Goal: Download file/media

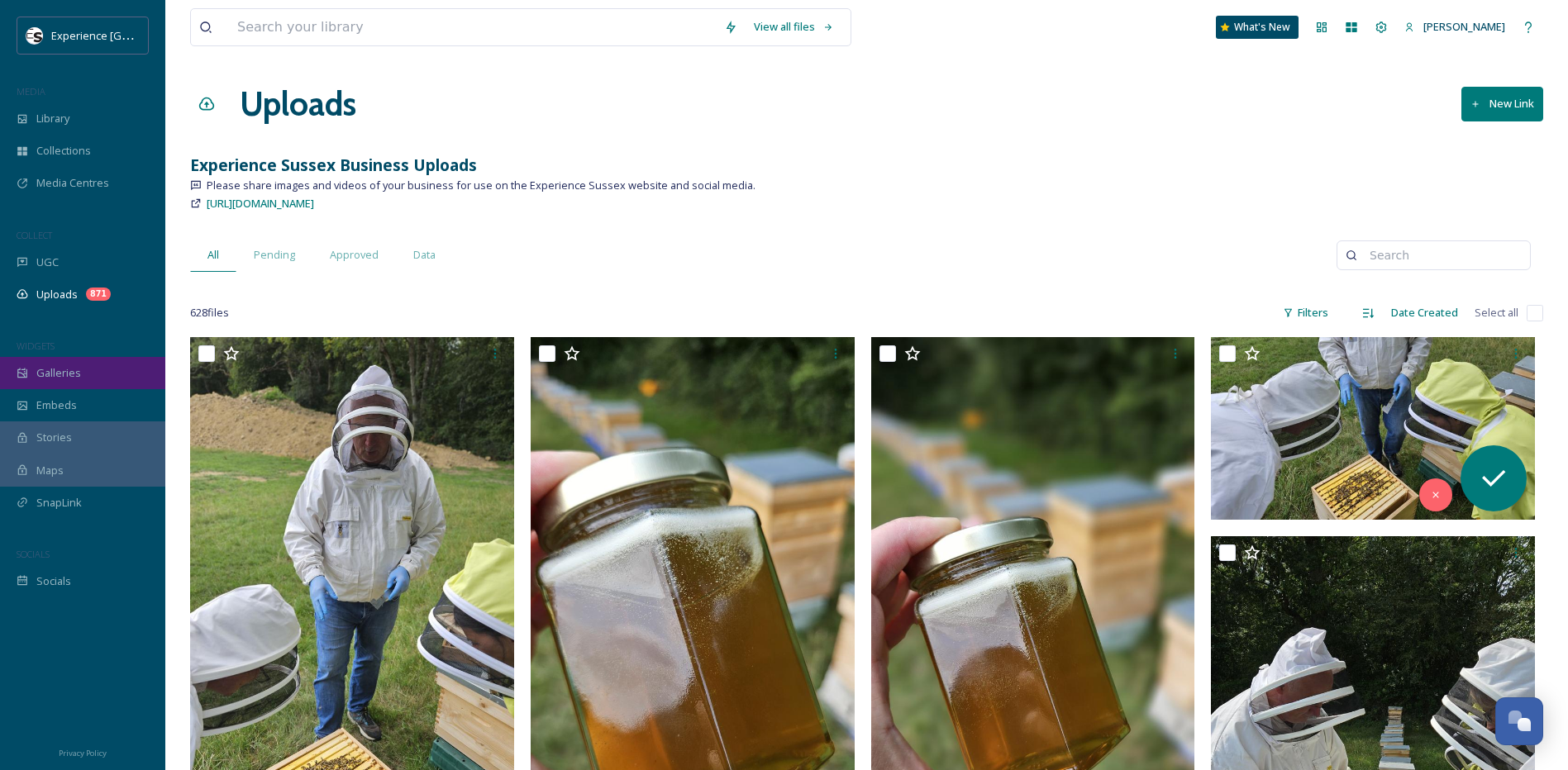
click at [66, 381] on span "Galleries" at bounding box center [58, 373] width 44 height 16
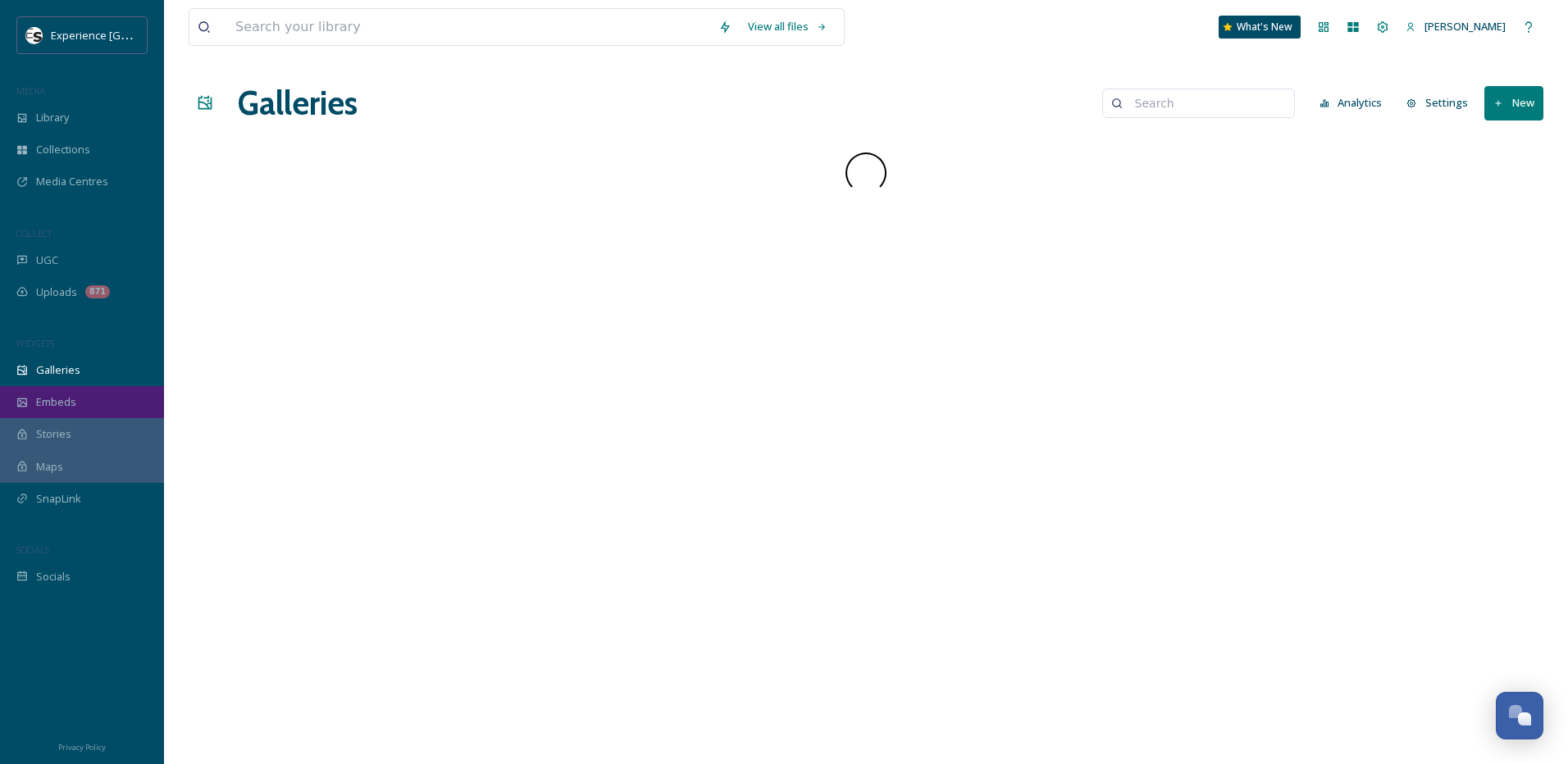
click at [67, 405] on span "Embeds" at bounding box center [56, 402] width 40 height 16
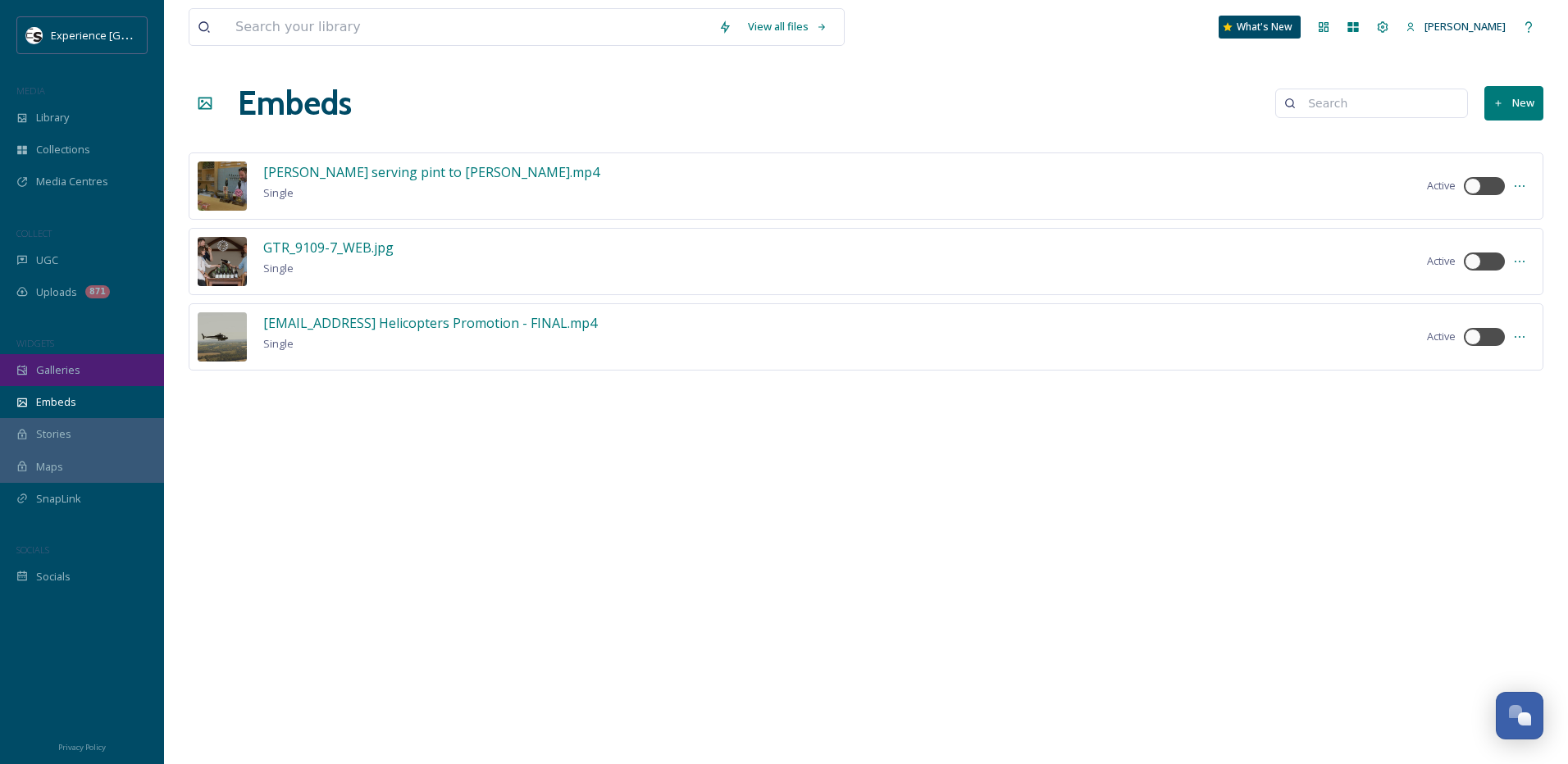
click at [70, 380] on div "Galleries" at bounding box center [82, 370] width 164 height 32
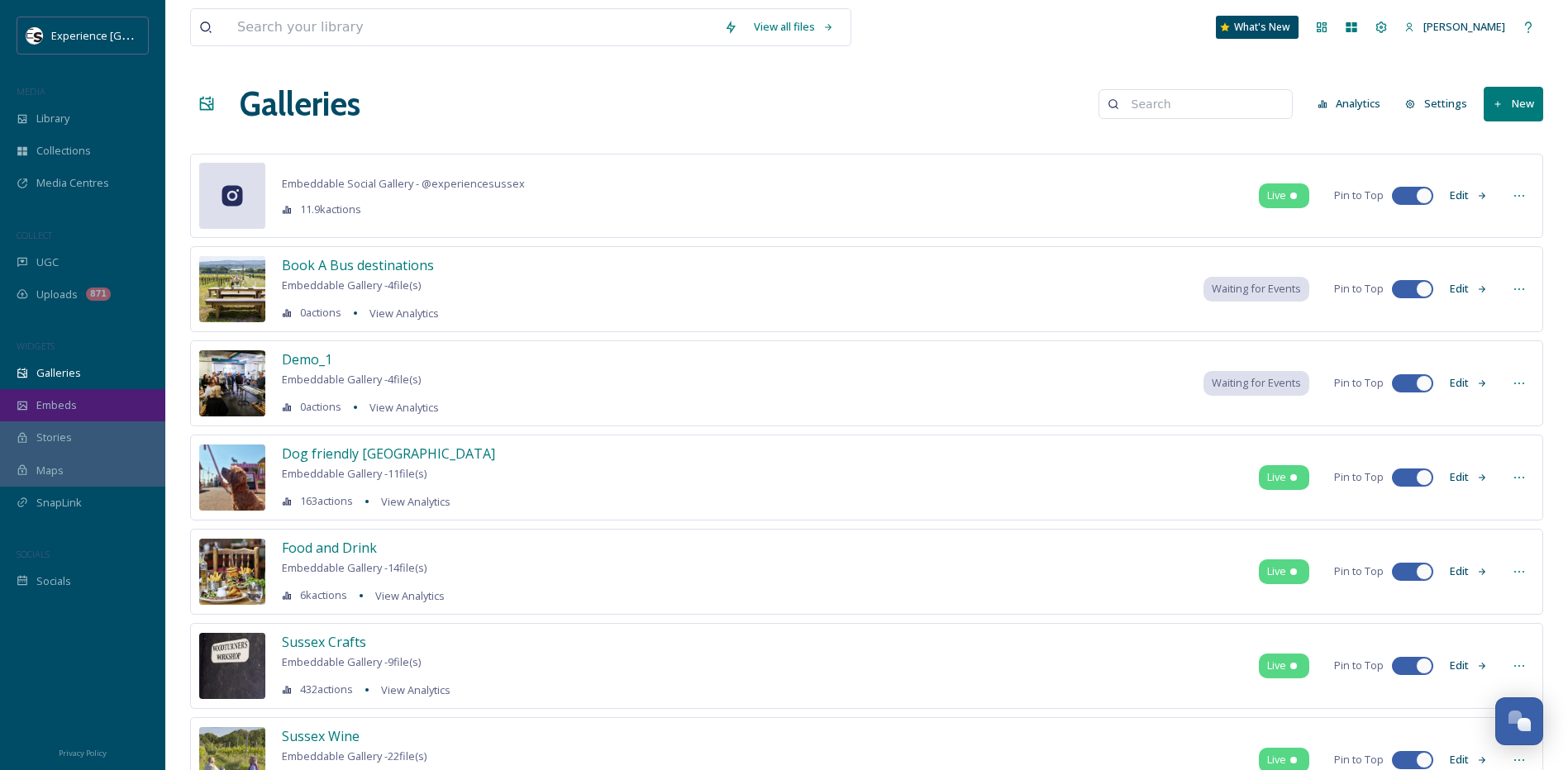
click at [54, 401] on span "Embeds" at bounding box center [56, 405] width 40 height 16
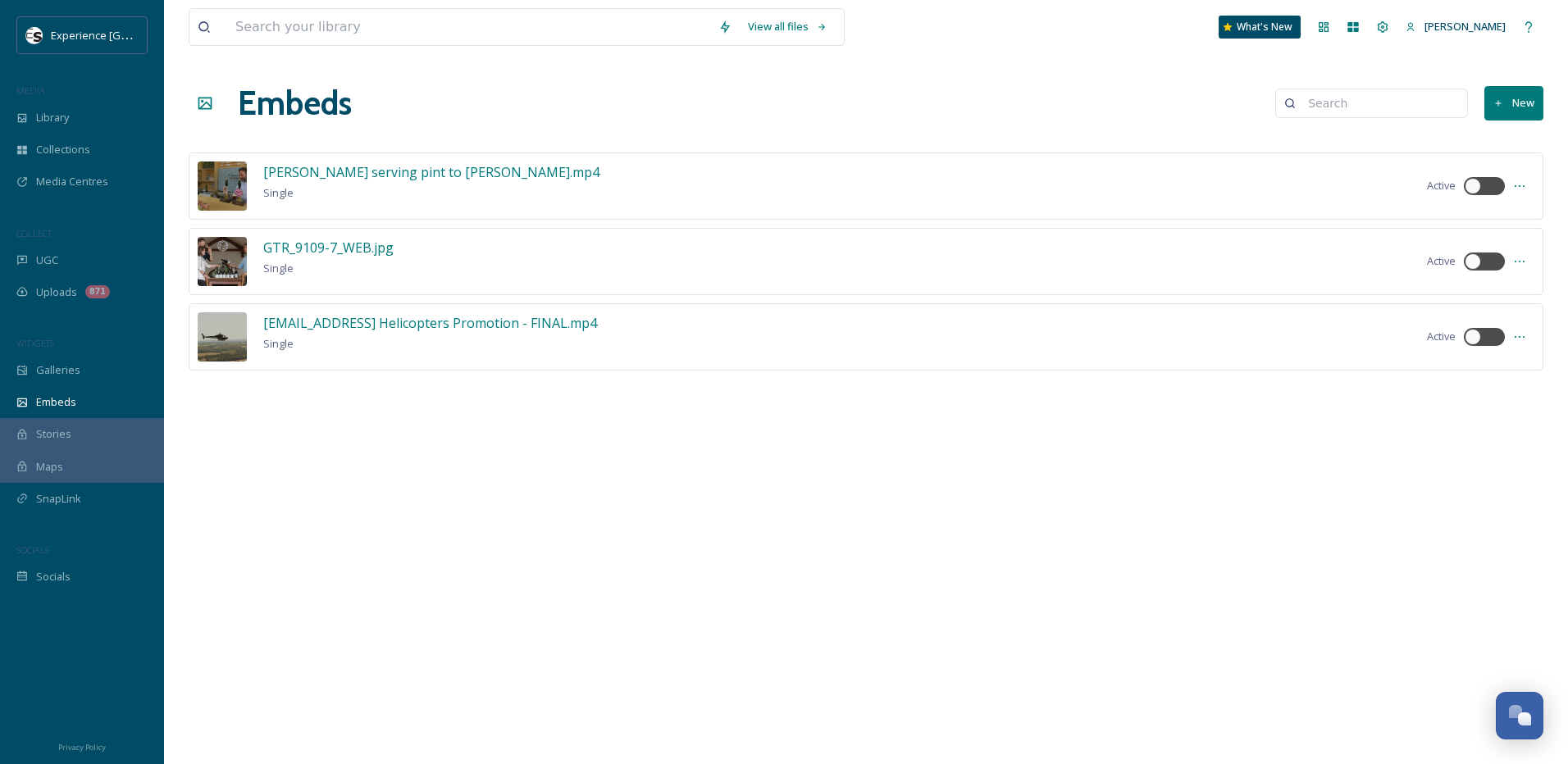
click at [1513, 108] on button "New" at bounding box center [1513, 102] width 60 height 33
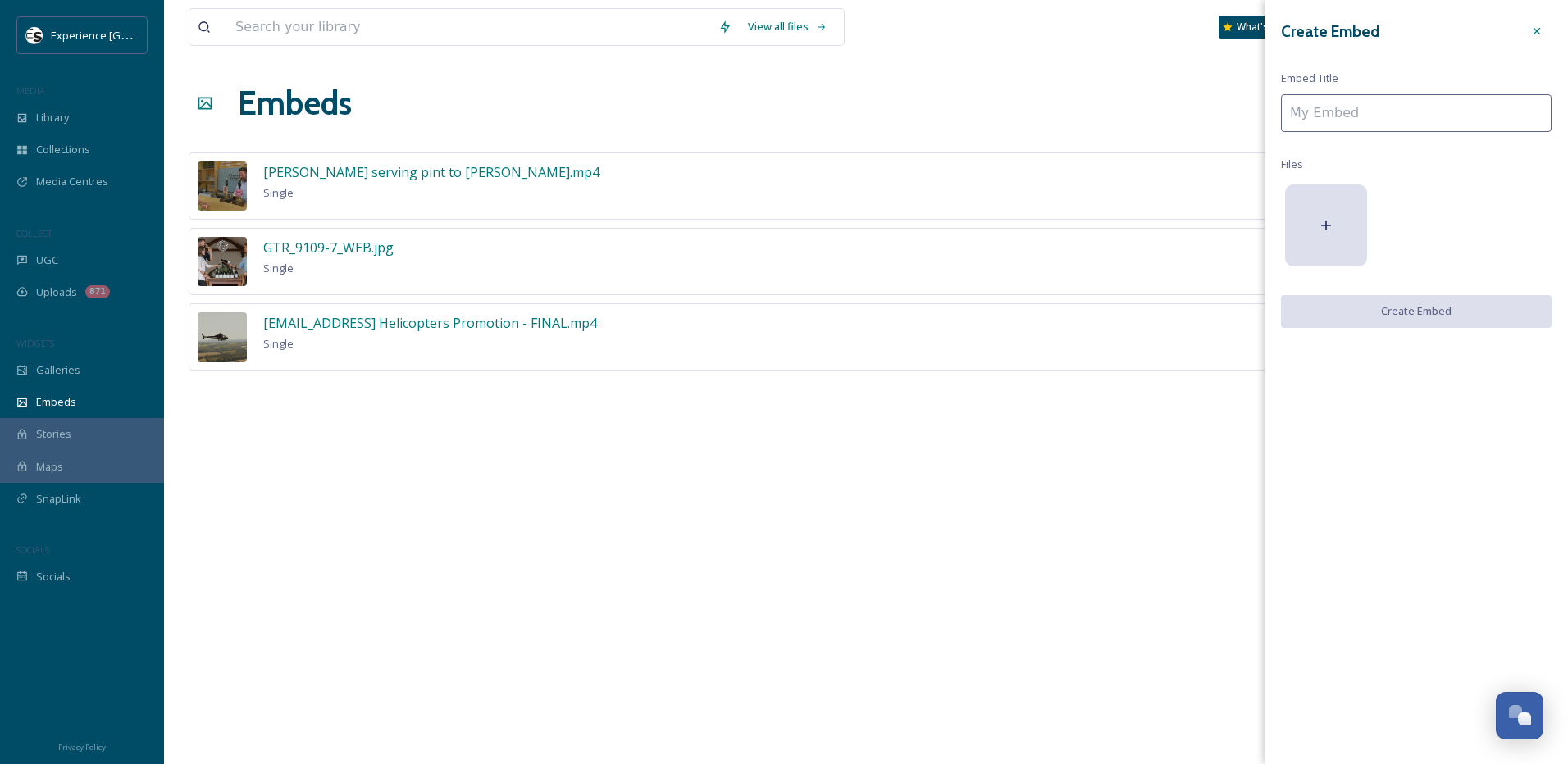
click at [1451, 120] on input at bounding box center [1416, 113] width 270 height 38
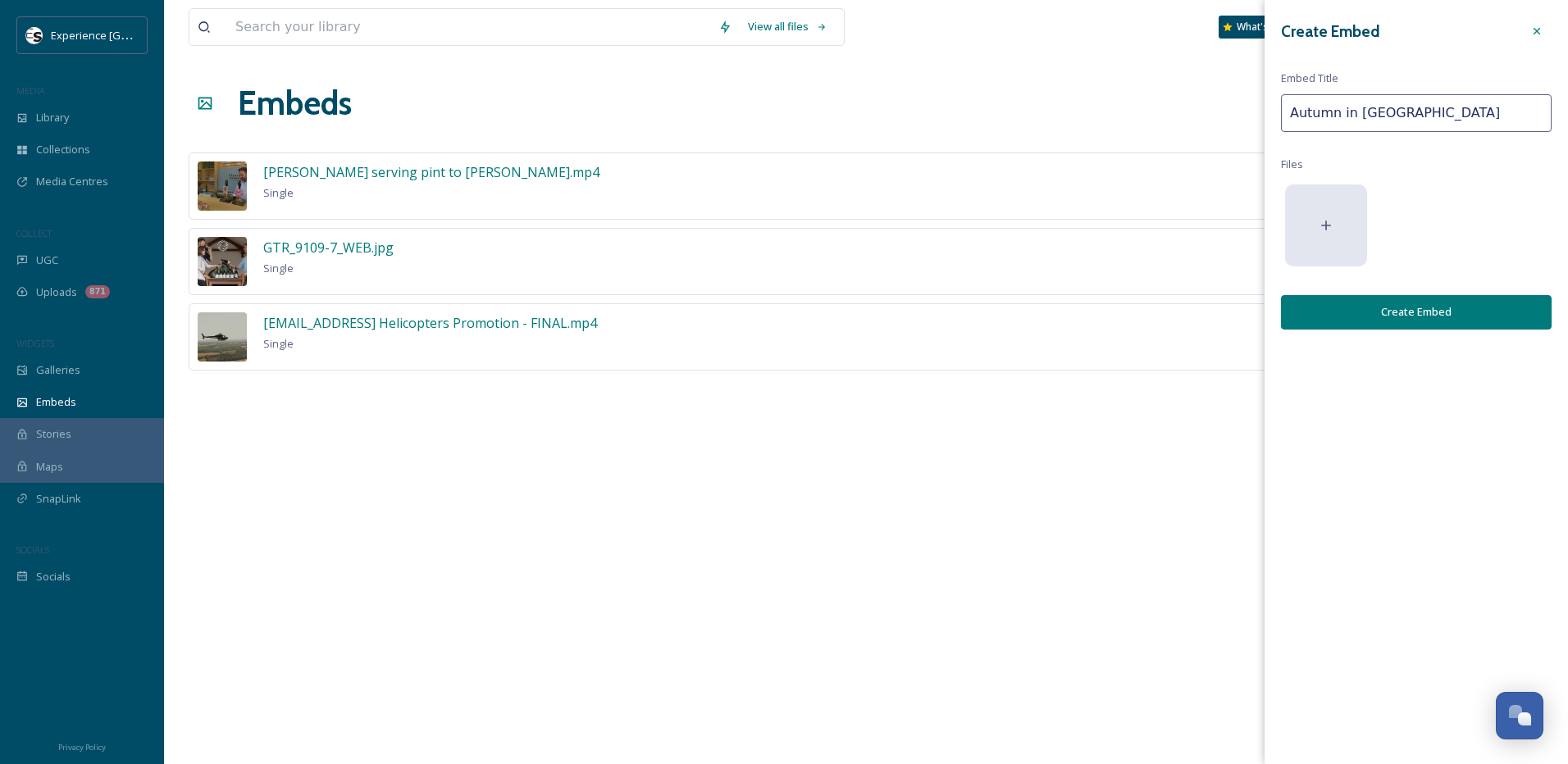
type input "Autumn in [GEOGRAPHIC_DATA]"
click at [1331, 226] on icon at bounding box center [1325, 225] width 17 height 17
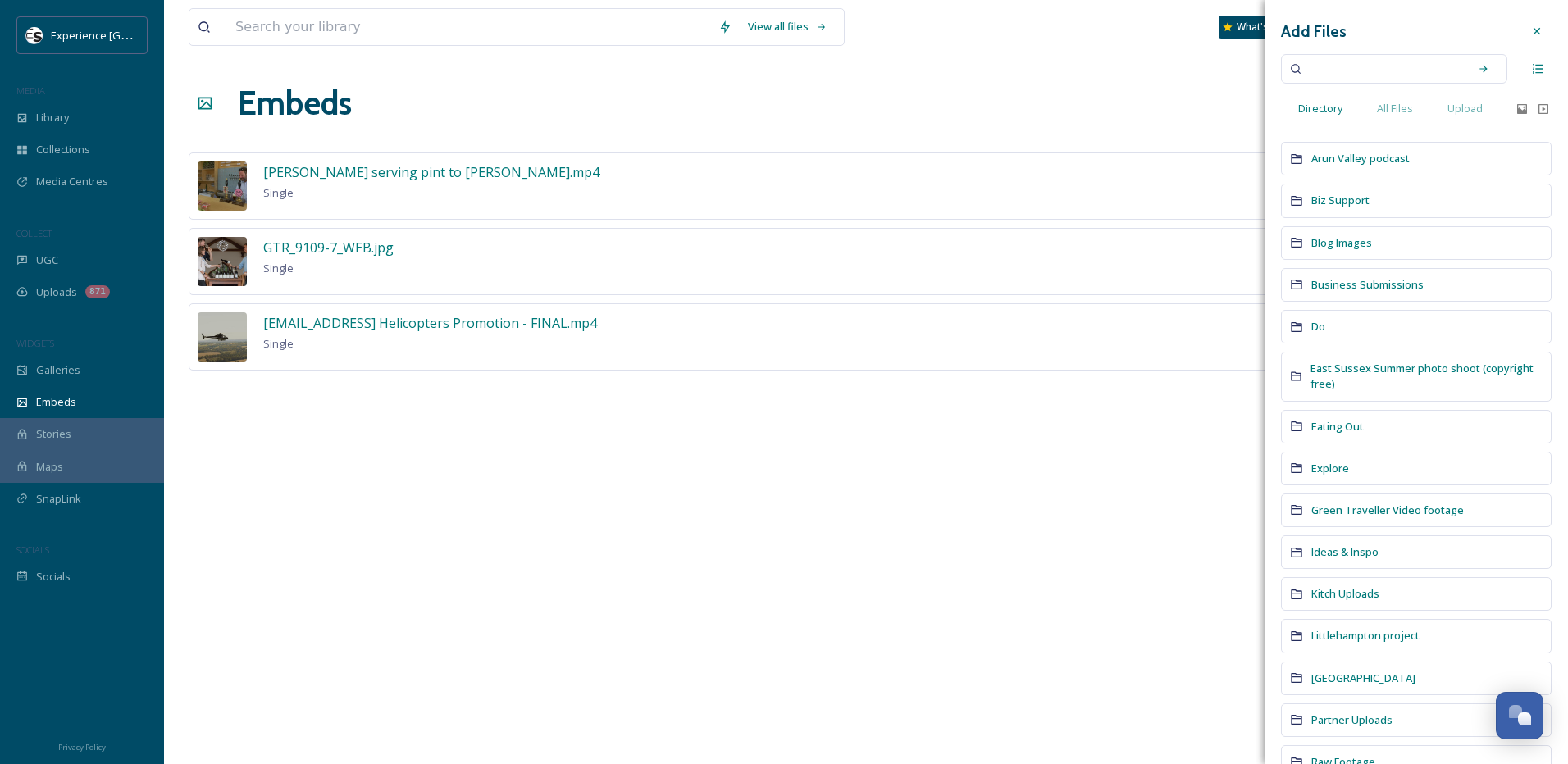
click at [1355, 64] on input at bounding box center [1383, 68] width 155 height 36
type input "autumn"
click at [1477, 65] on icon at bounding box center [1483, 69] width 12 height 12
click at [1530, 28] on icon at bounding box center [1536, 30] width 13 height 13
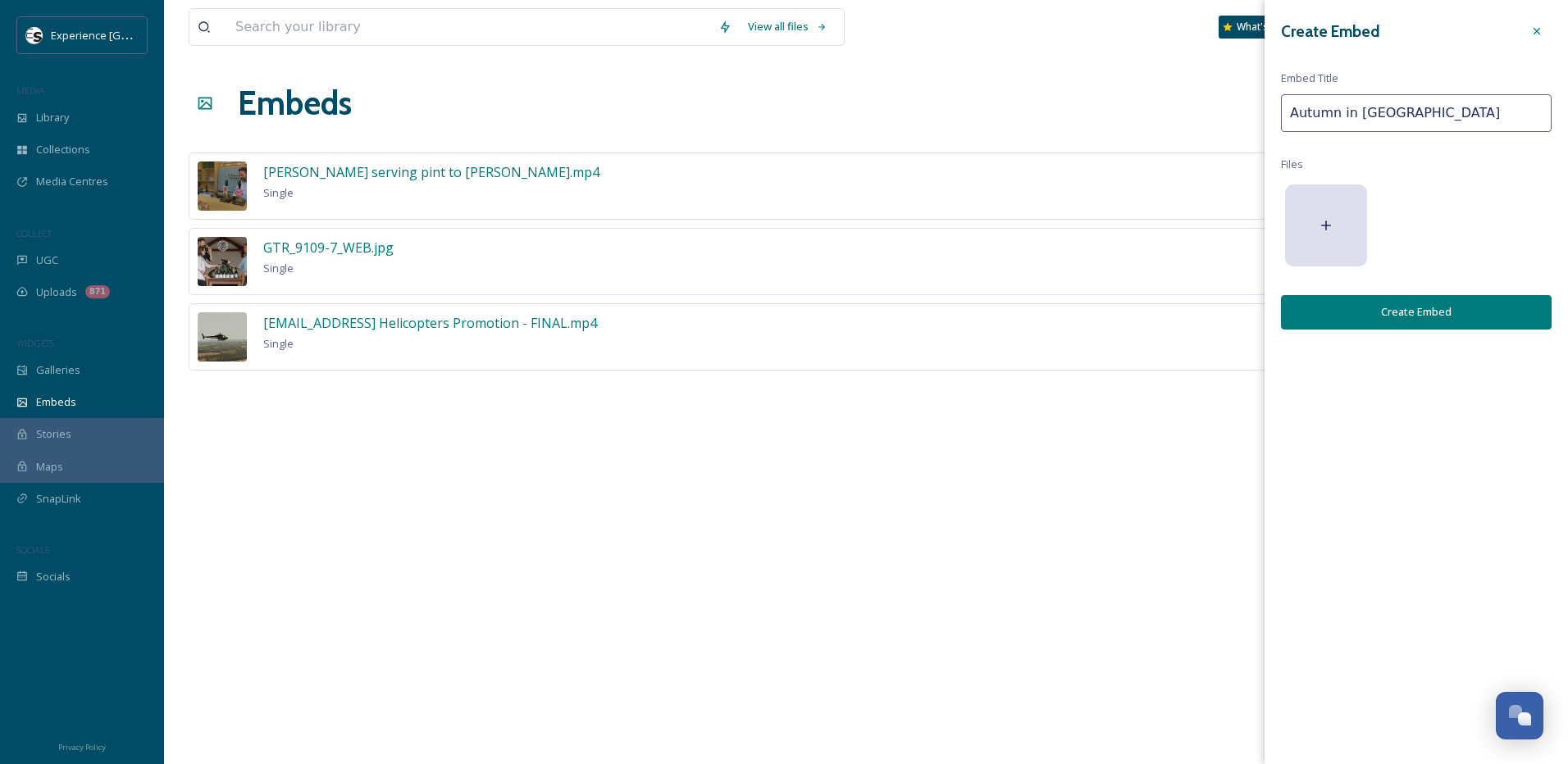
click at [1539, 32] on icon at bounding box center [1536, 30] width 13 height 13
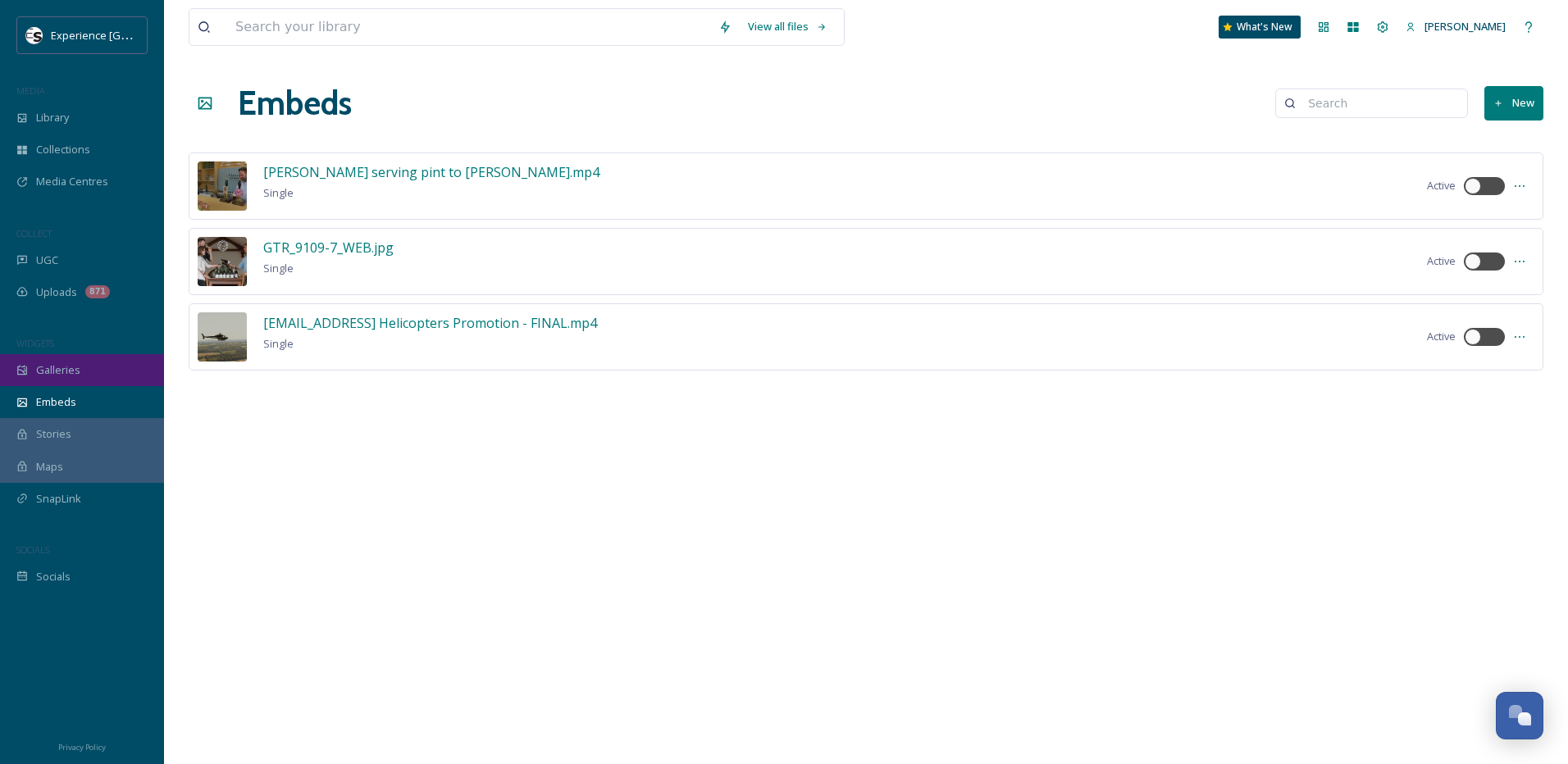
click at [85, 375] on div "Galleries" at bounding box center [82, 370] width 164 height 32
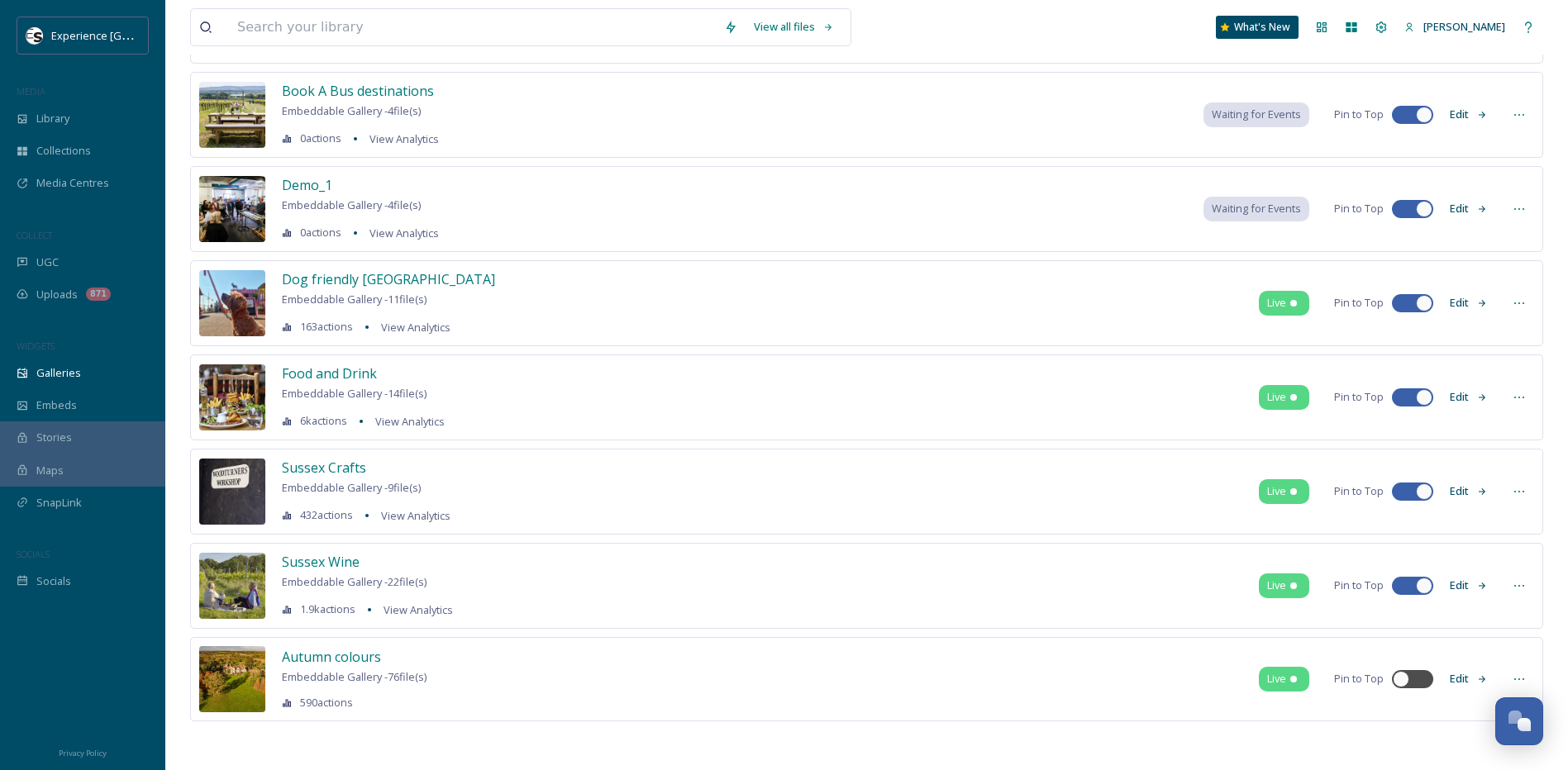
scroll to position [175, 0]
click at [1468, 678] on button "Edit" at bounding box center [1469, 678] width 54 height 32
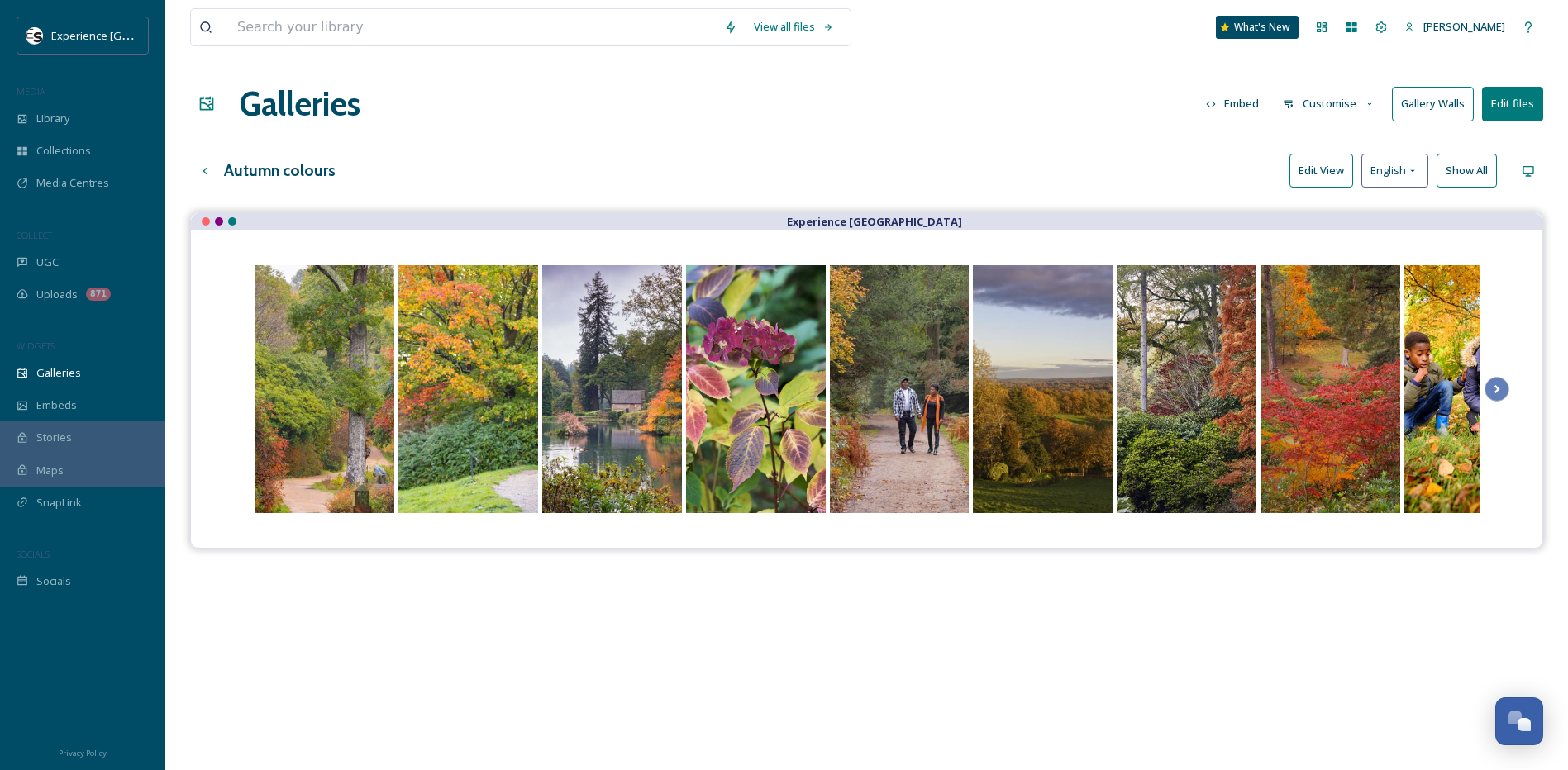
click at [1333, 165] on button "Edit View" at bounding box center [1321, 170] width 64 height 33
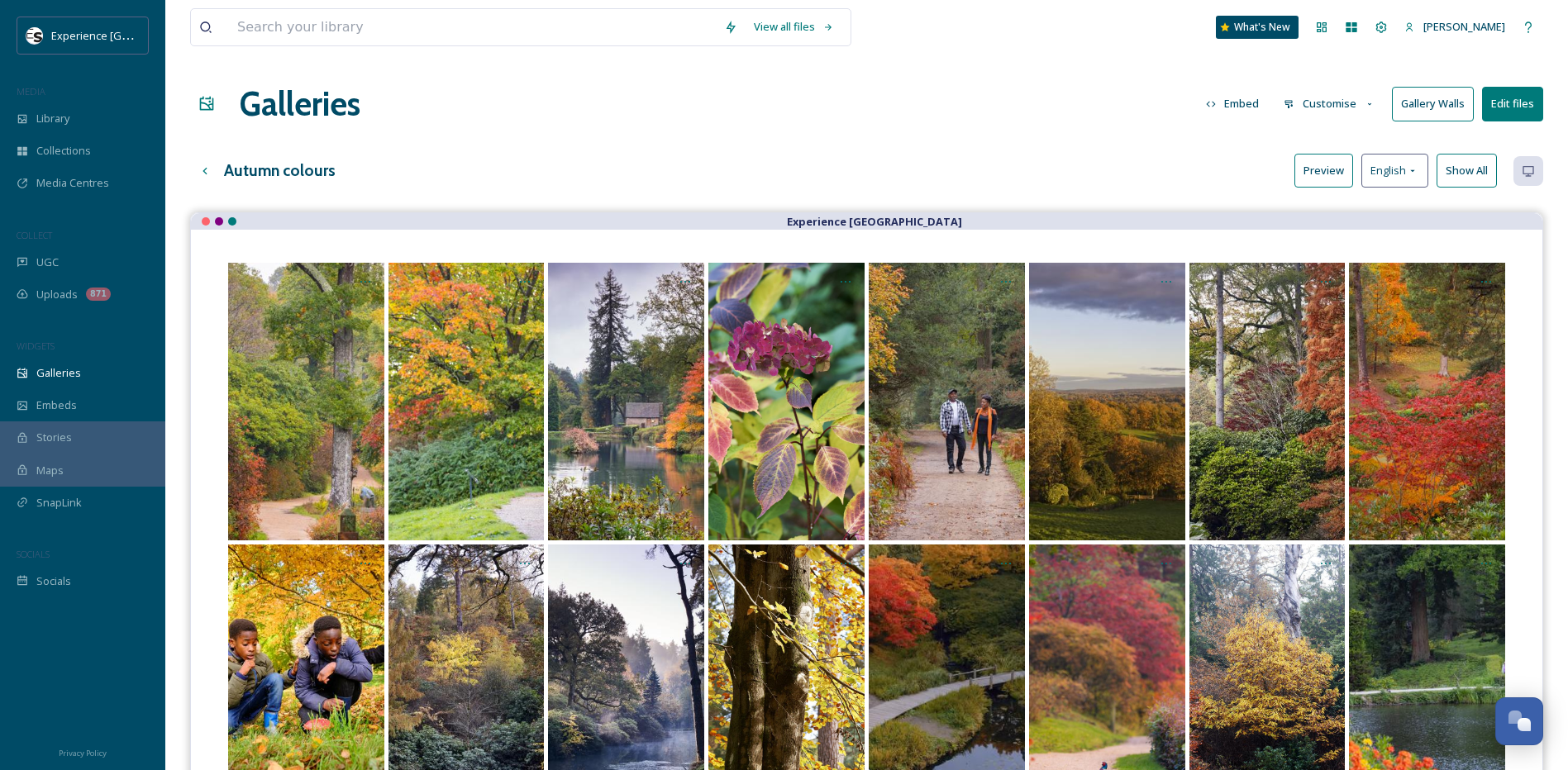
click at [1310, 101] on button "Customise" at bounding box center [1330, 103] width 108 height 32
click at [1315, 143] on span "Layout" at bounding box center [1300, 142] width 32 height 16
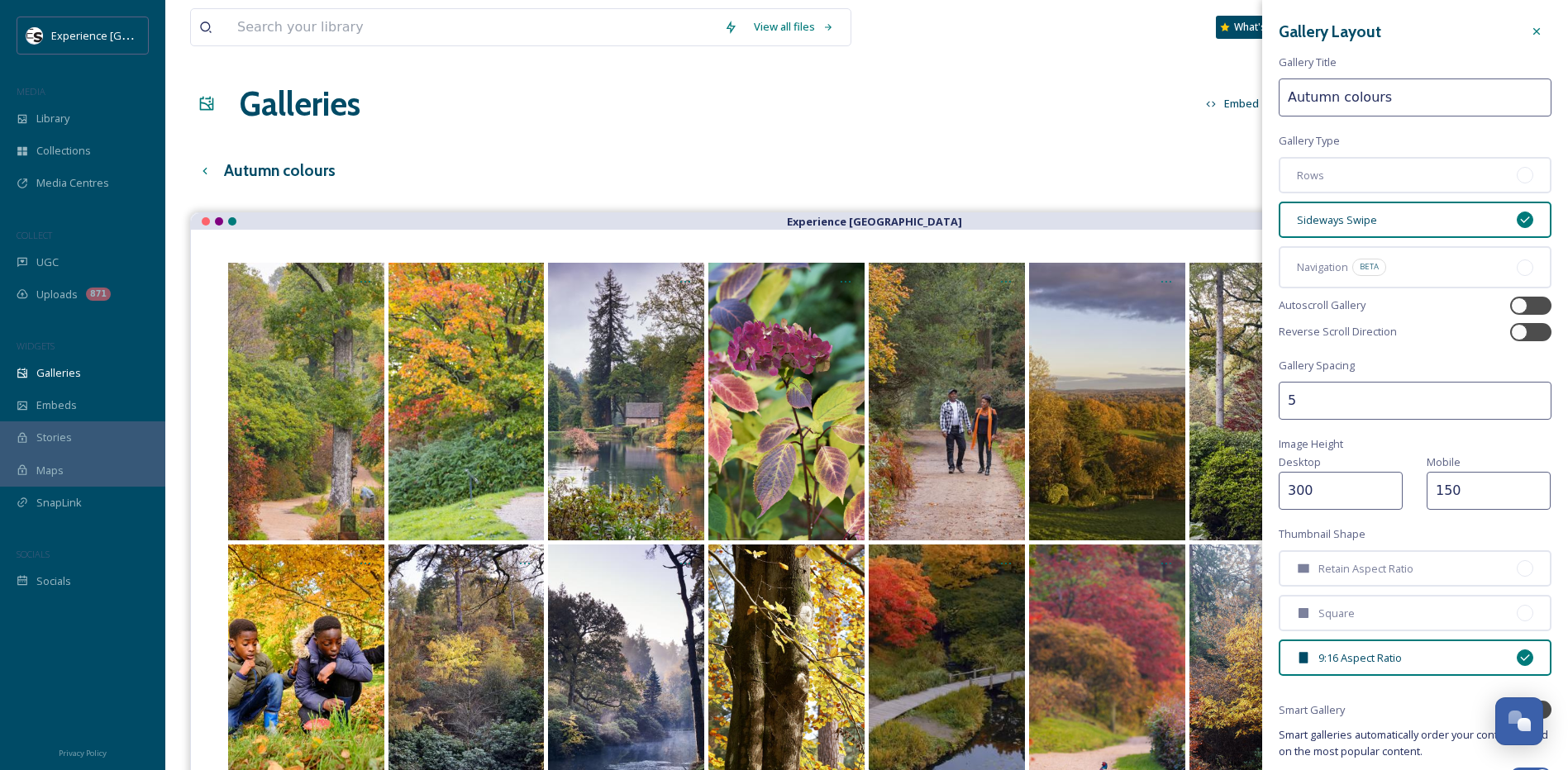
click at [1149, 157] on div "Autumn colours Preview English Show All" at bounding box center [867, 170] width 1354 height 33
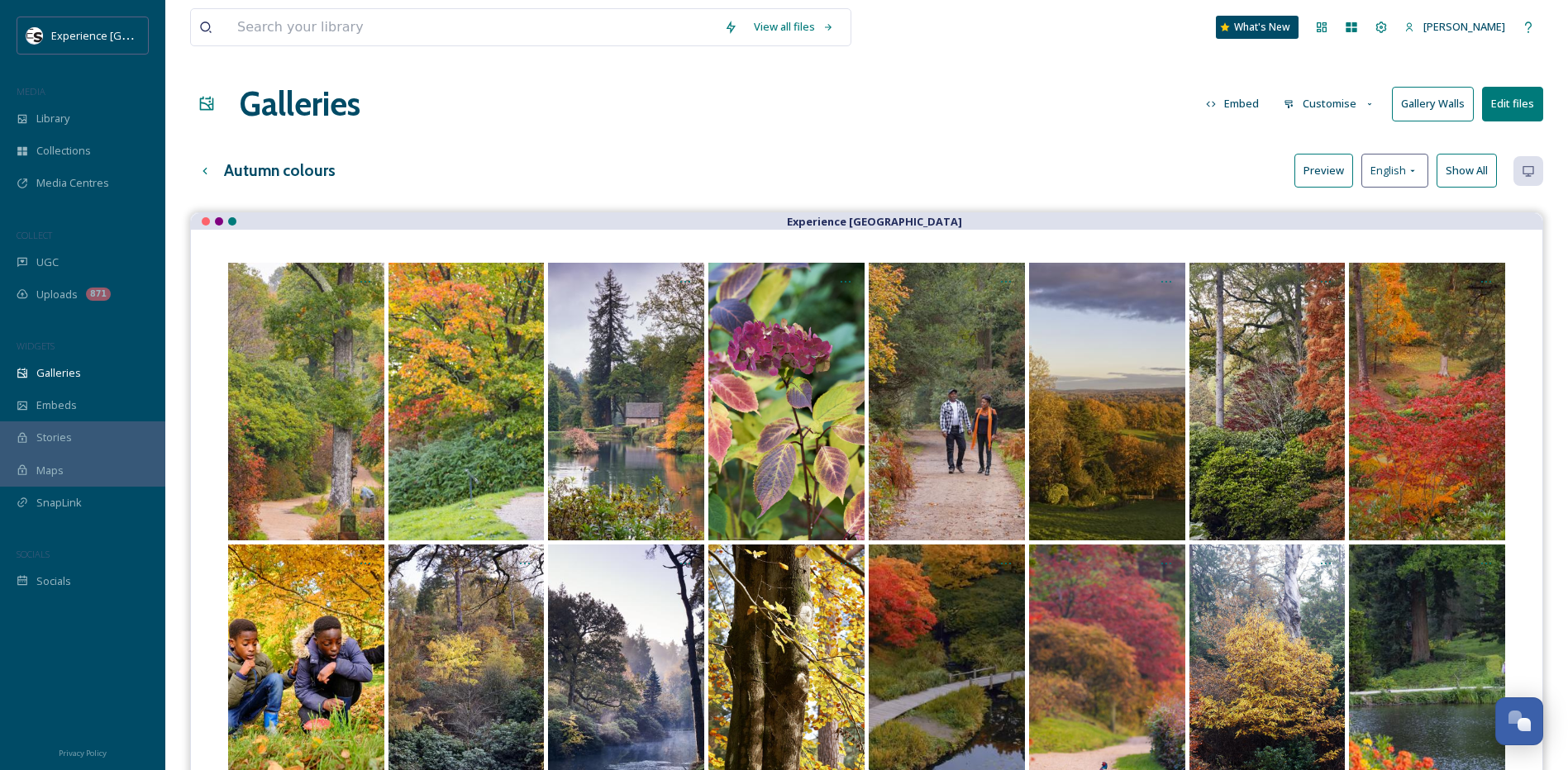
click at [1240, 104] on button "Embed" at bounding box center [1233, 103] width 70 height 32
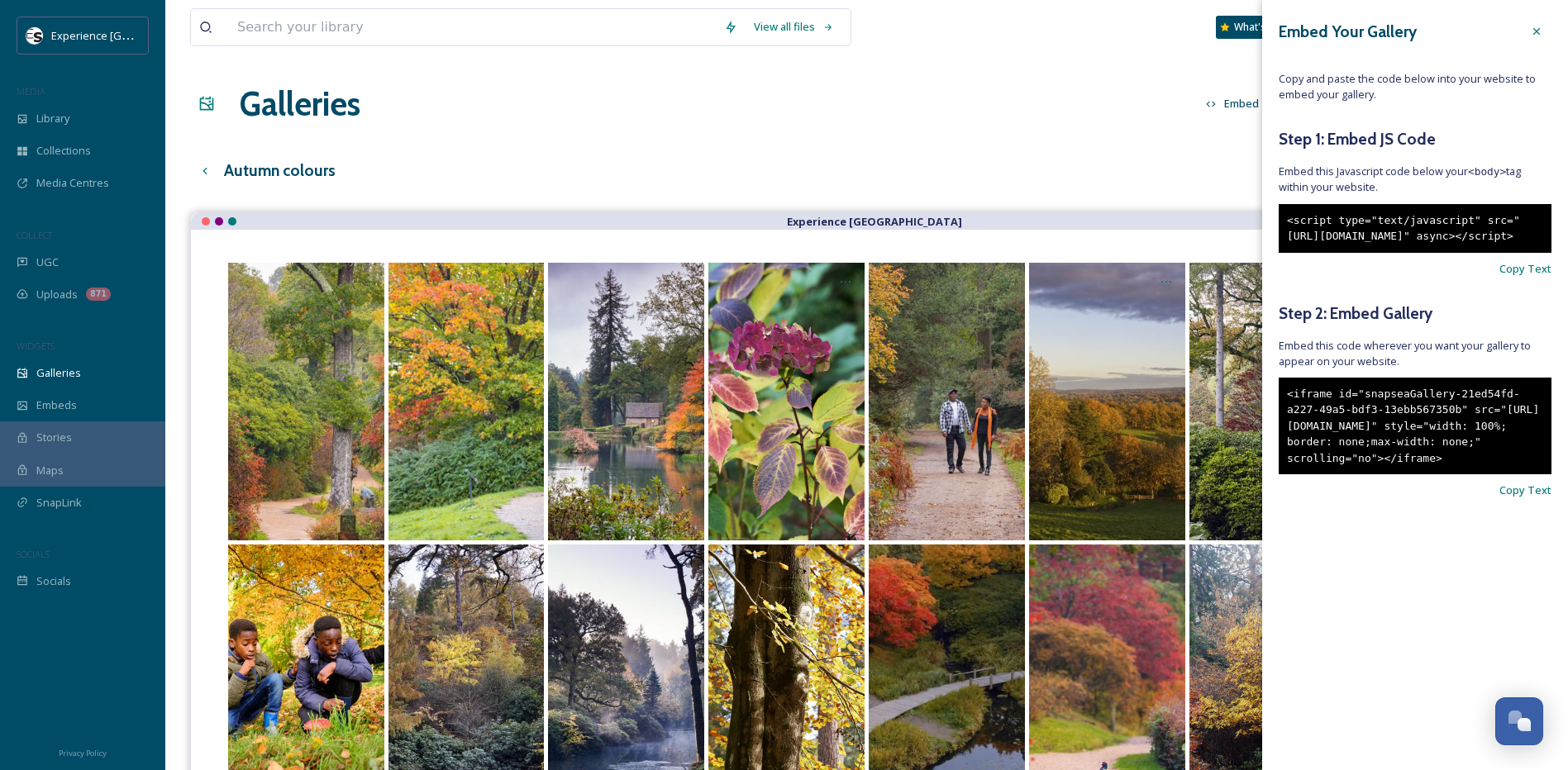
click at [1357, 253] on div "<script type="text/javascript" src="[URL][DOMAIN_NAME]" async></script>" at bounding box center [1415, 229] width 272 height 49
click at [1509, 277] on span "Copy Text" at bounding box center [1525, 269] width 52 height 16
click at [1543, 499] on span "Copy Text" at bounding box center [1525, 491] width 52 height 16
click at [1544, 29] on div at bounding box center [1537, 31] width 30 height 30
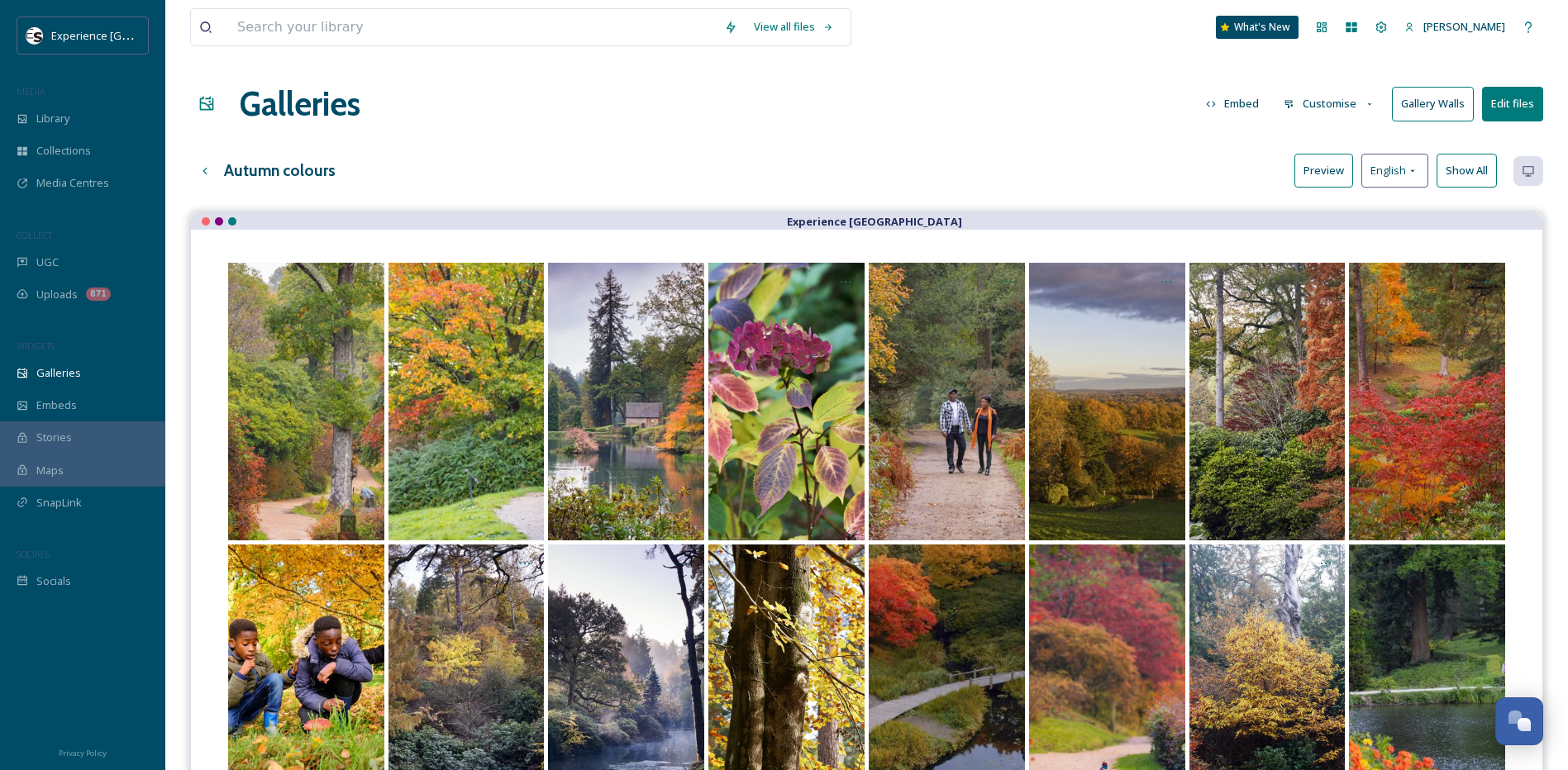
click at [1333, 106] on button "Customise" at bounding box center [1330, 103] width 108 height 32
click at [1370, 102] on icon at bounding box center [1369, 104] width 11 height 11
click at [1331, 104] on button "Customise" at bounding box center [1330, 103] width 108 height 32
click at [1303, 143] on span "Layout" at bounding box center [1300, 142] width 32 height 16
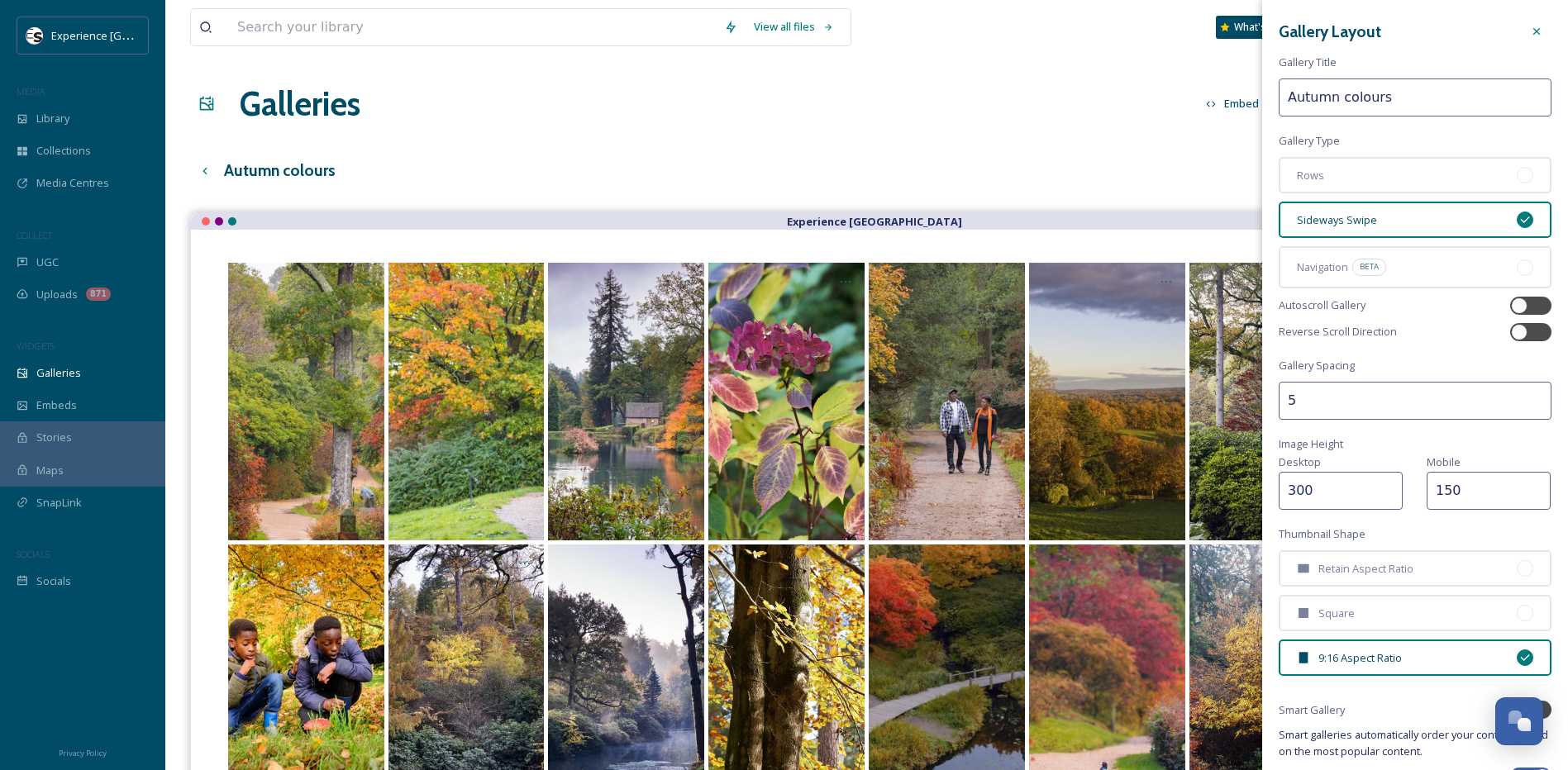
click at [1394, 101] on input "Autumn colours" at bounding box center [1415, 97] width 272 height 38
type input "Autumn colours"
click at [1530, 31] on icon at bounding box center [1536, 30] width 13 height 13
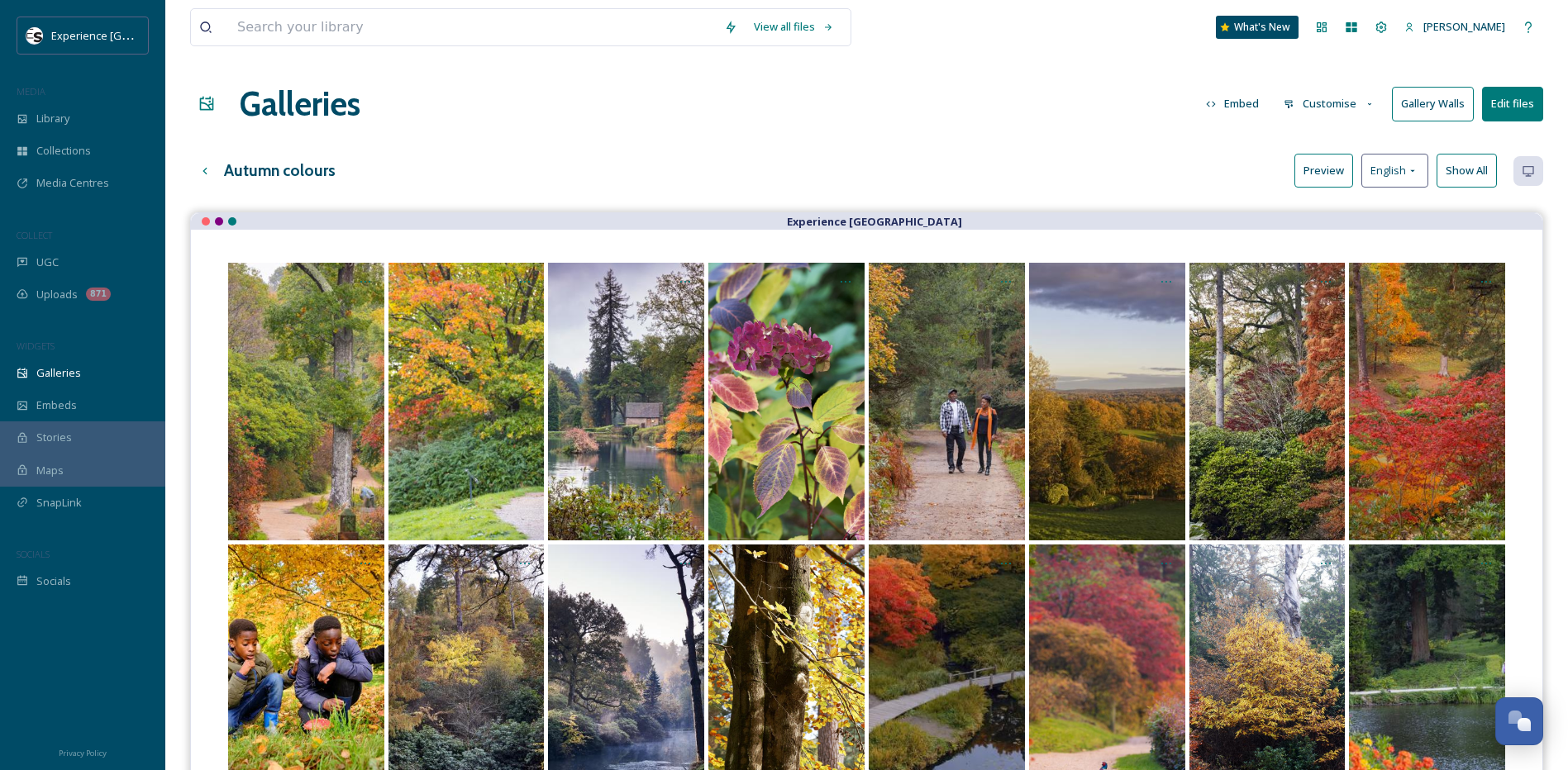
click at [1318, 104] on button "Customise" at bounding box center [1330, 103] width 108 height 32
click at [1318, 180] on span "Thumbnails" at bounding box center [1313, 174] width 58 height 16
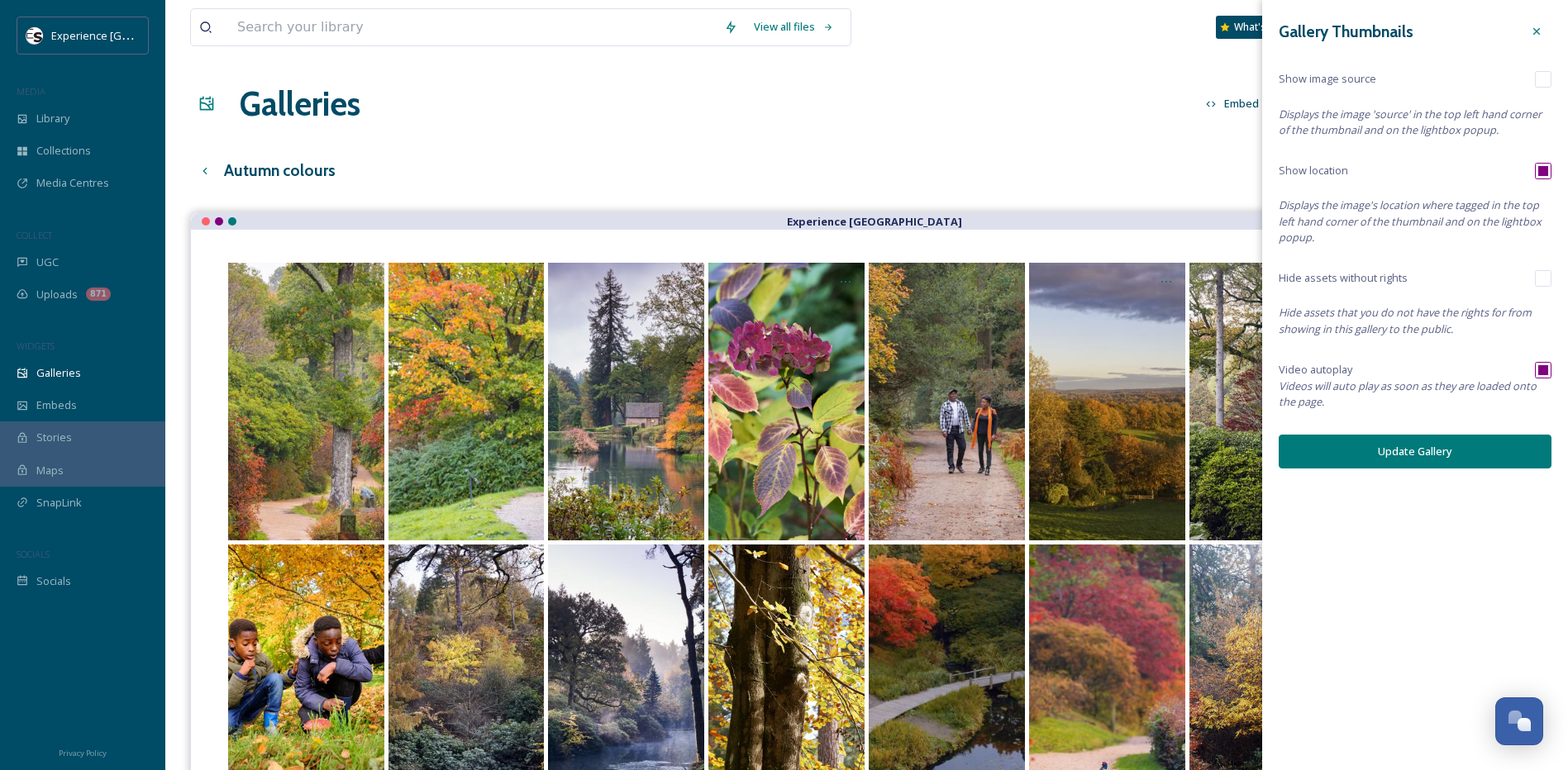
click at [1471, 462] on button "Update Gallery" at bounding box center [1415, 451] width 272 height 33
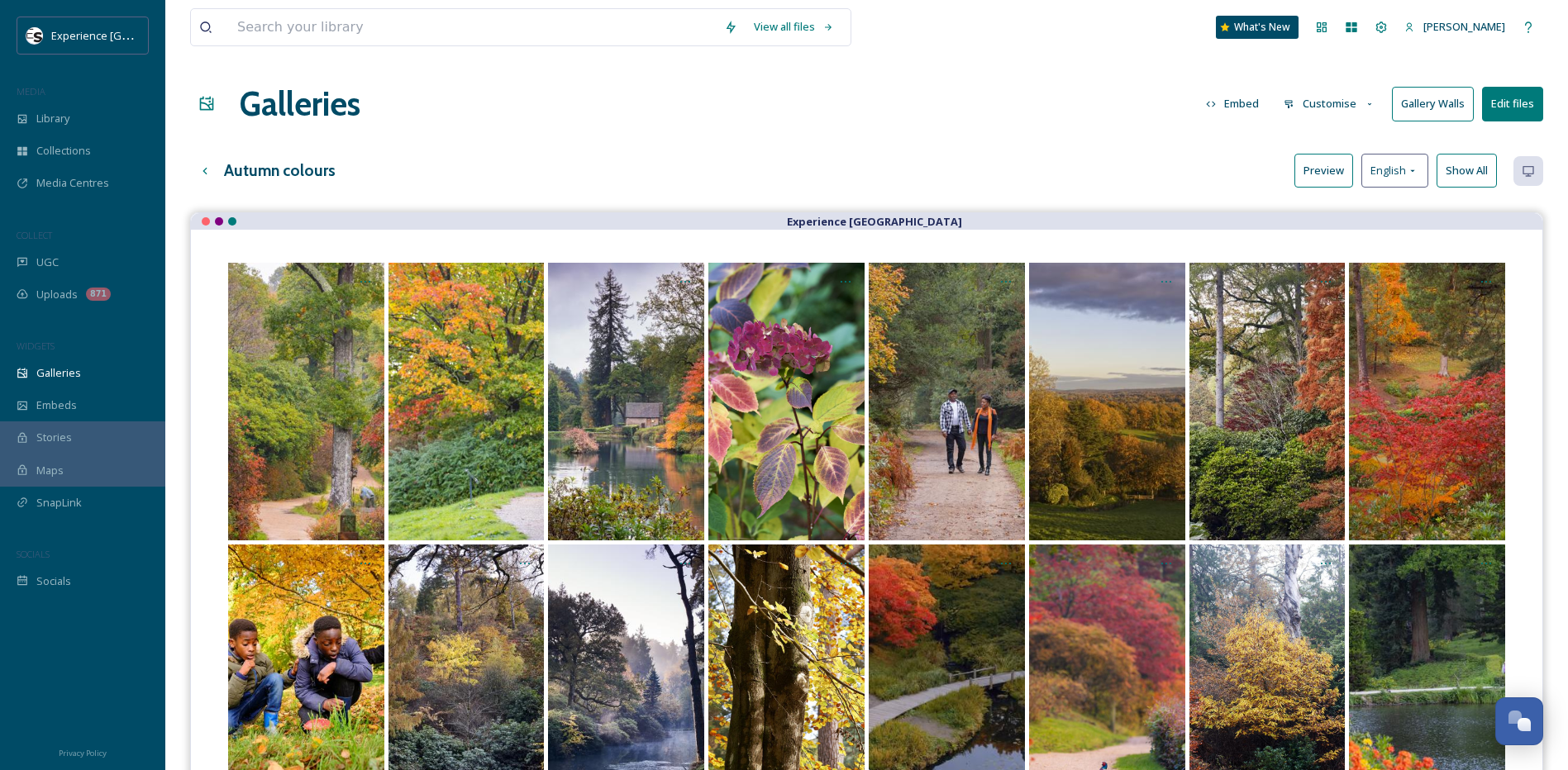
drag, startPoint x: 307, startPoint y: 5, endPoint x: 311, endPoint y: 36, distance: 31.3
click at [308, 15] on div "View all files What's New [PERSON_NAME]" at bounding box center [867, 27] width 1354 height 54
click at [311, 36] on input at bounding box center [472, 27] width 487 height 36
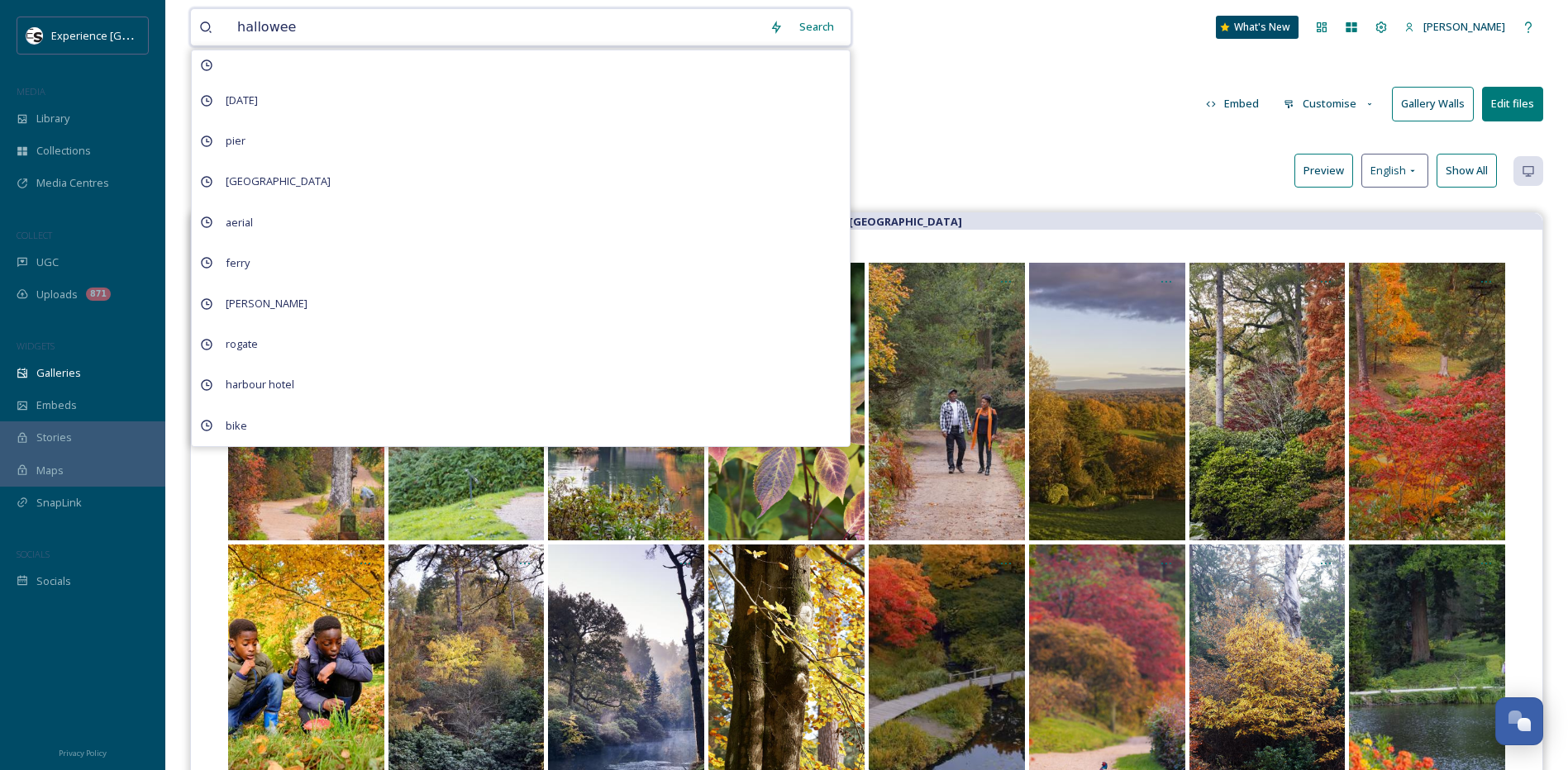
type input "[DATE]"
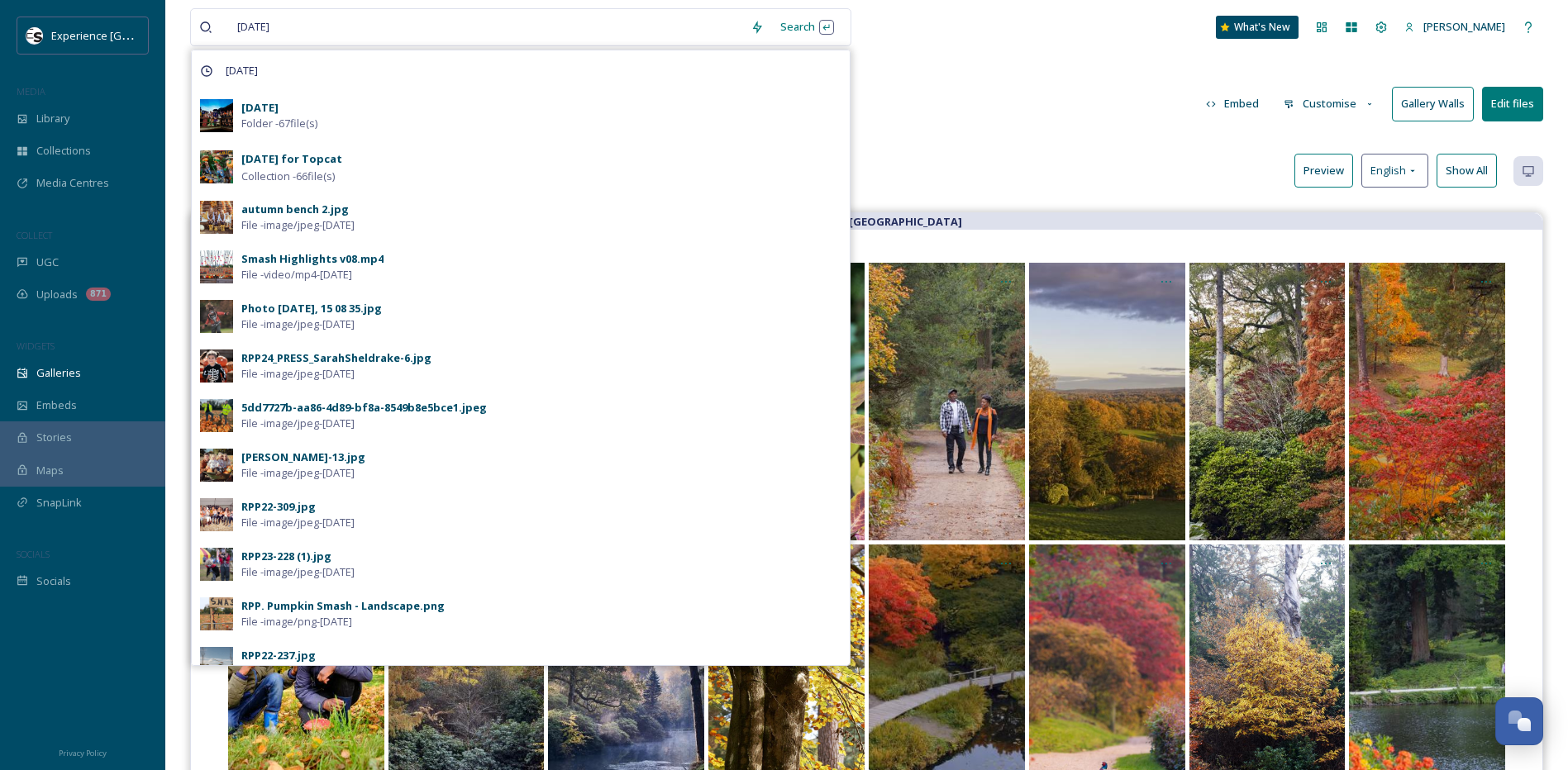
click at [438, 123] on div "[DATE] Folder - 67 file(s)" at bounding box center [541, 116] width 600 height 31
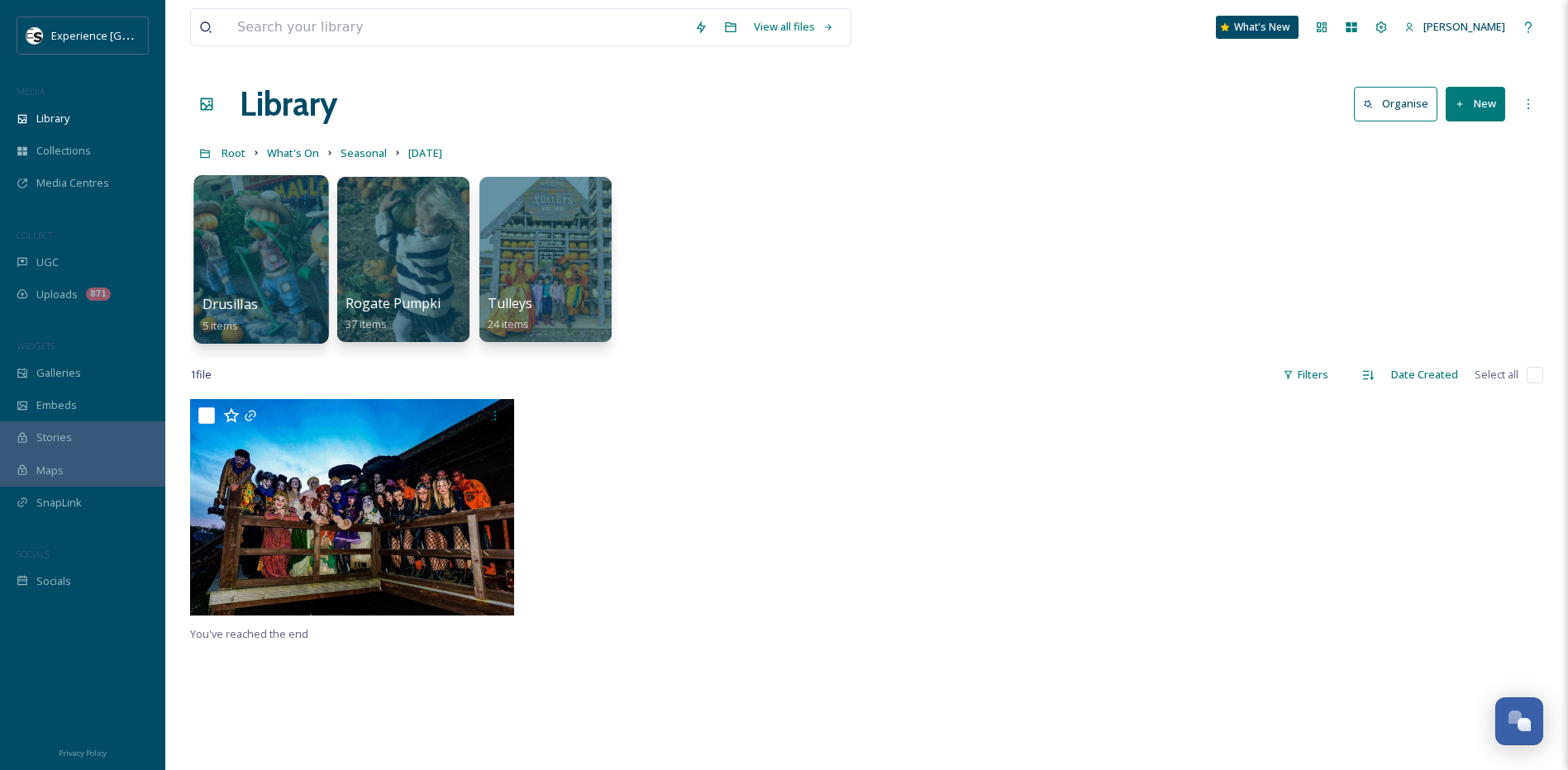
click at [269, 277] on div at bounding box center [261, 259] width 135 height 168
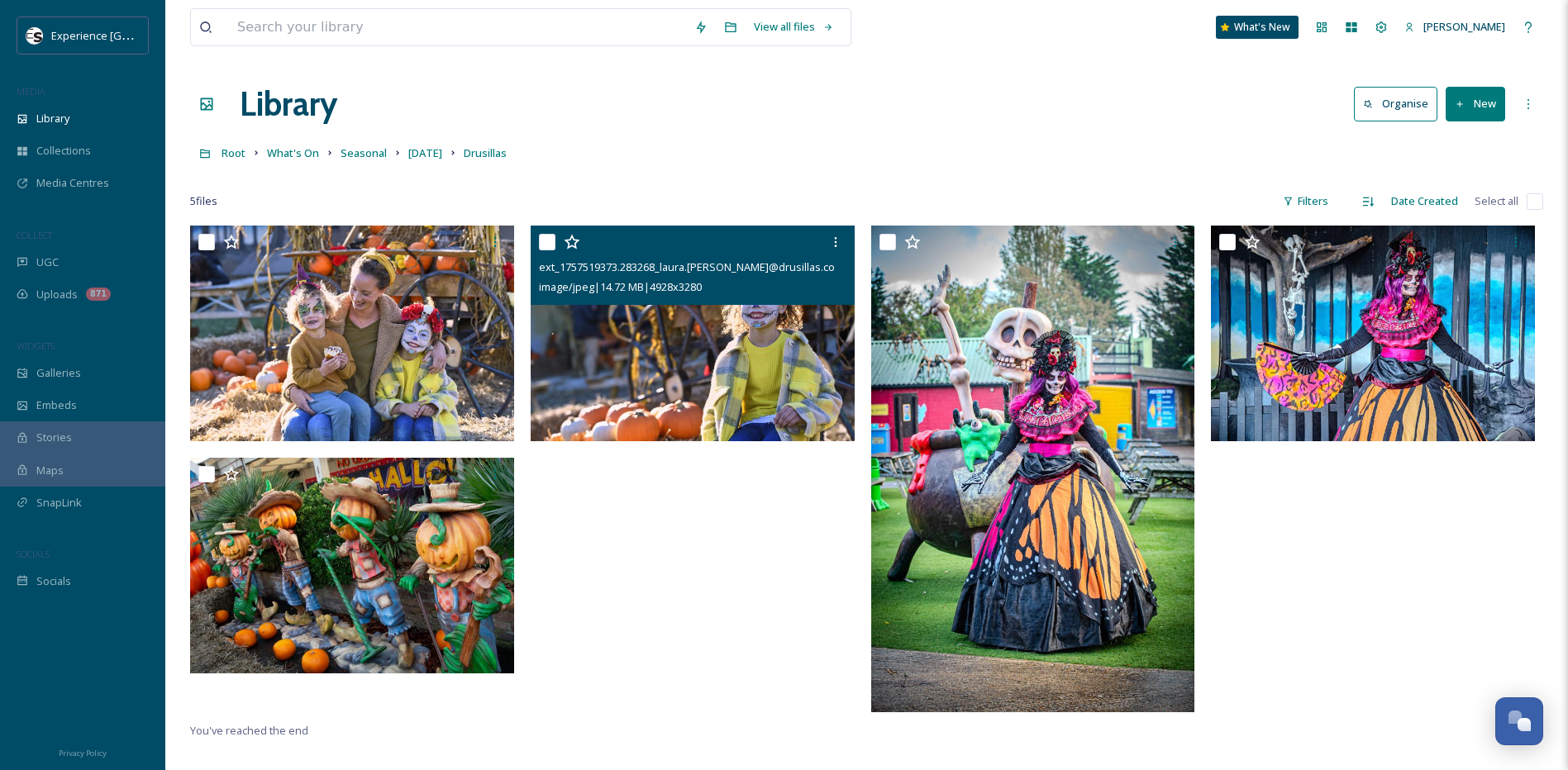
click at [703, 350] on img at bounding box center [693, 332] width 324 height 215
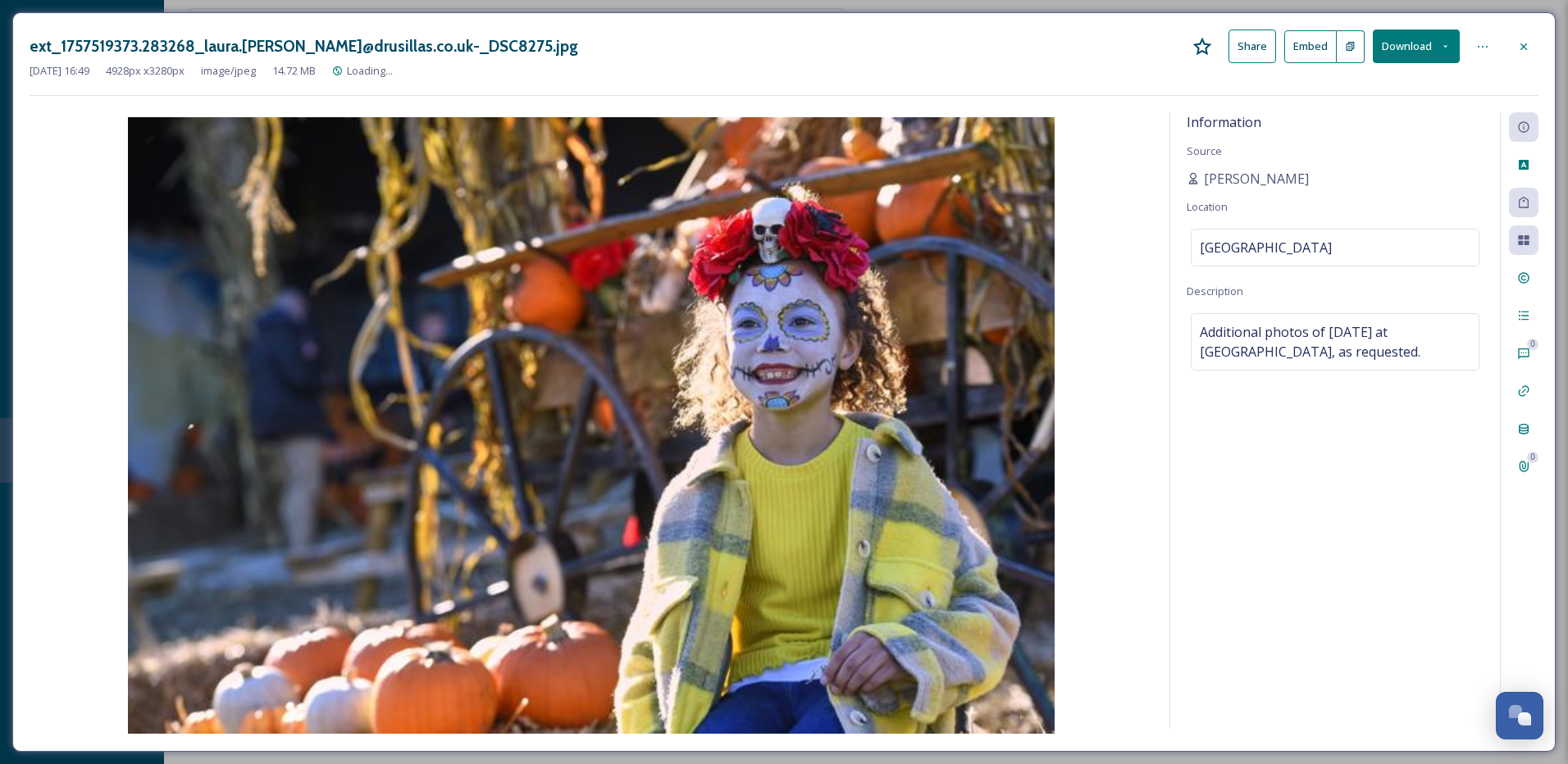
click at [1447, 48] on icon at bounding box center [1445, 46] width 11 height 11
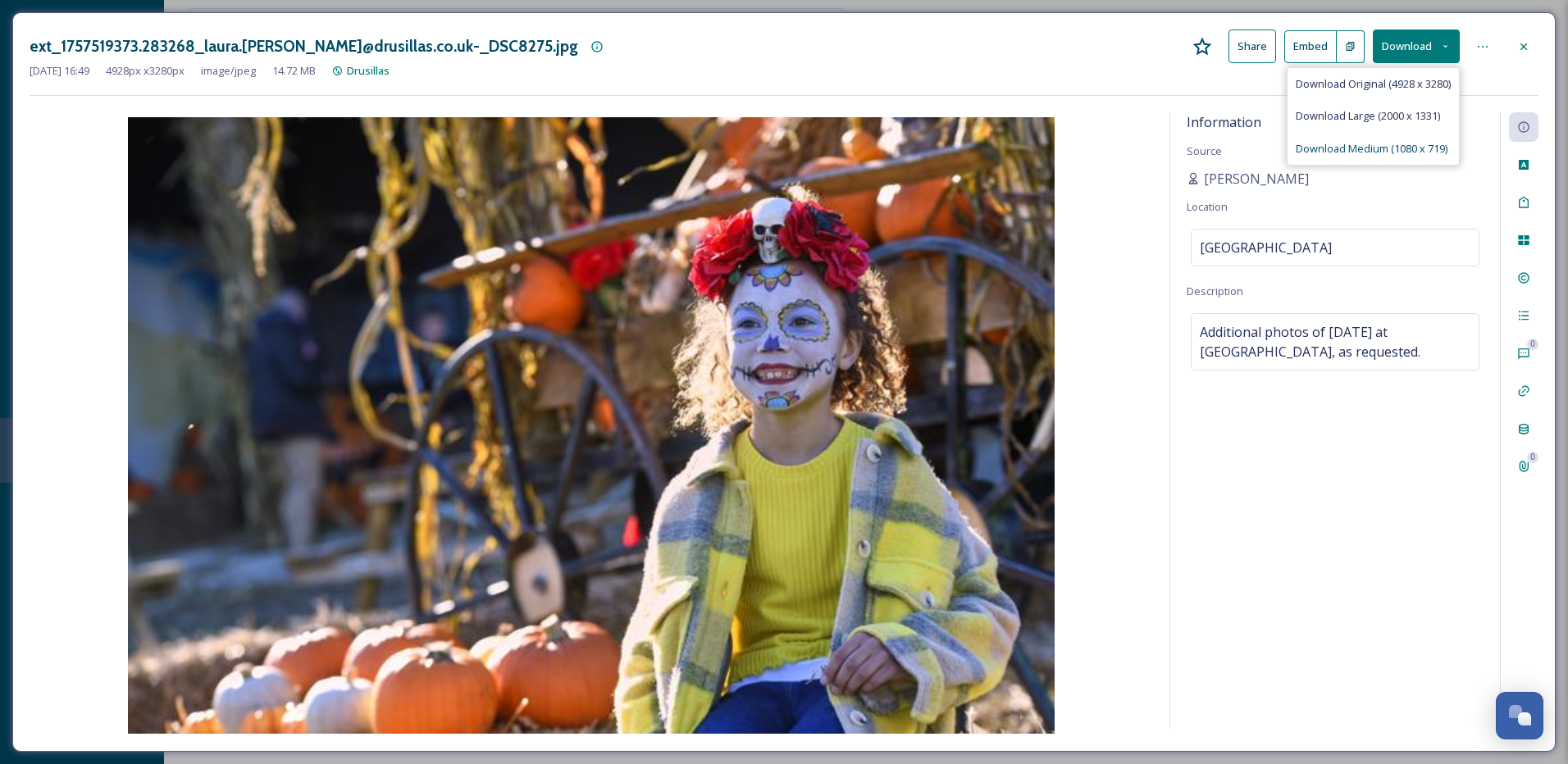
click at [1379, 154] on span "Download Medium (1080 x 719)" at bounding box center [1371, 149] width 151 height 16
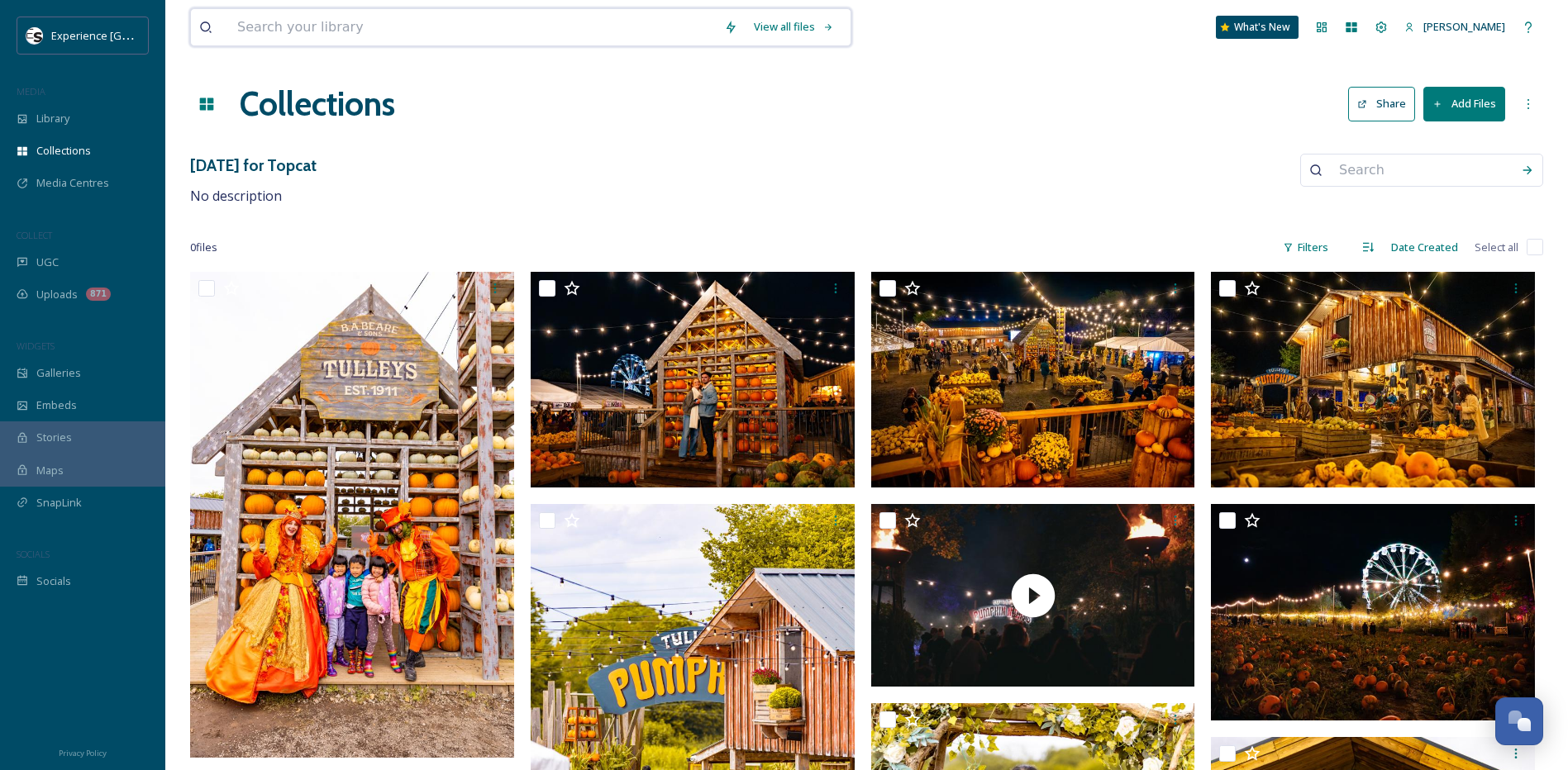
click at [273, 33] on input at bounding box center [472, 27] width 487 height 36
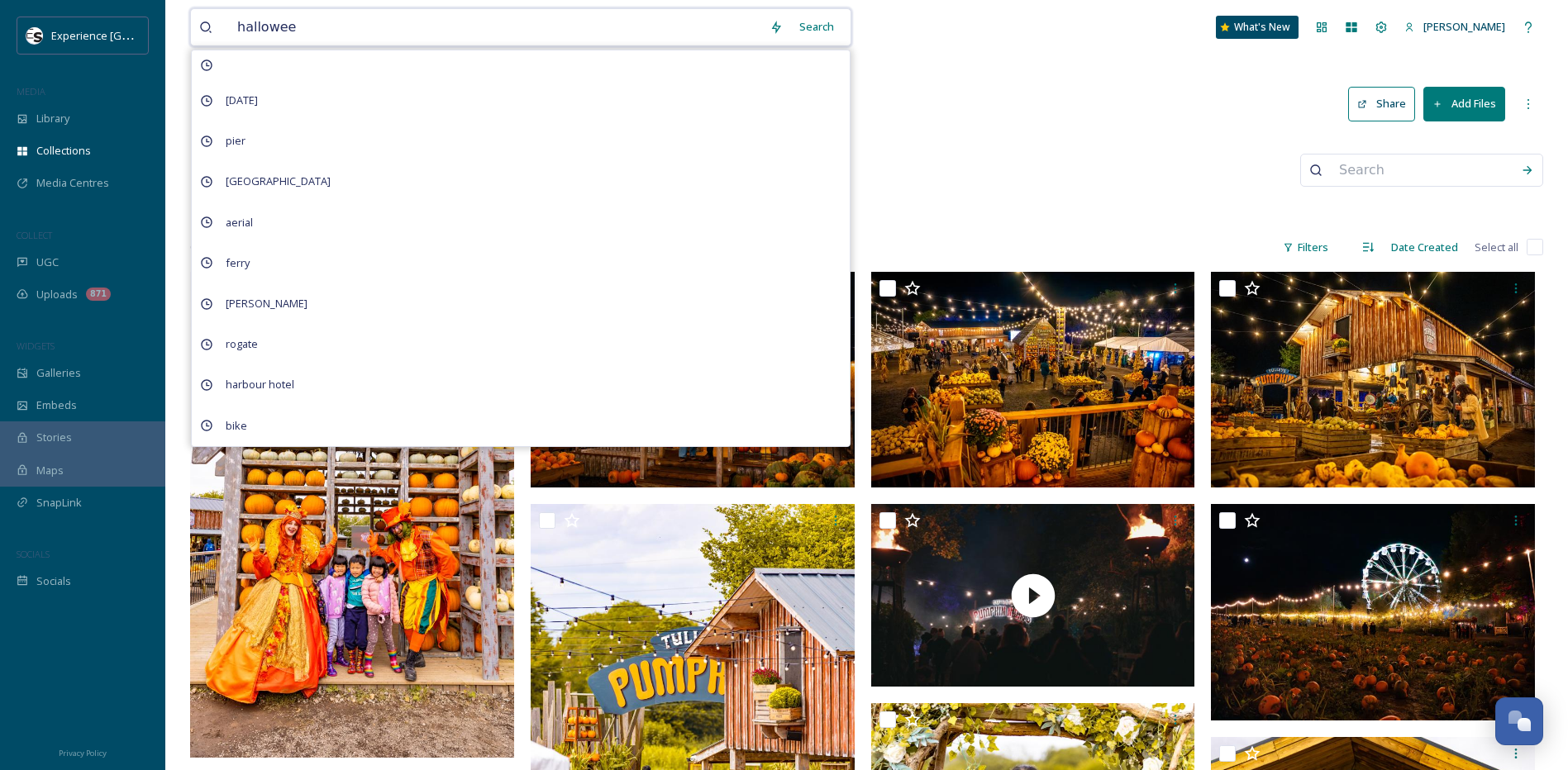
type input "[DATE]"
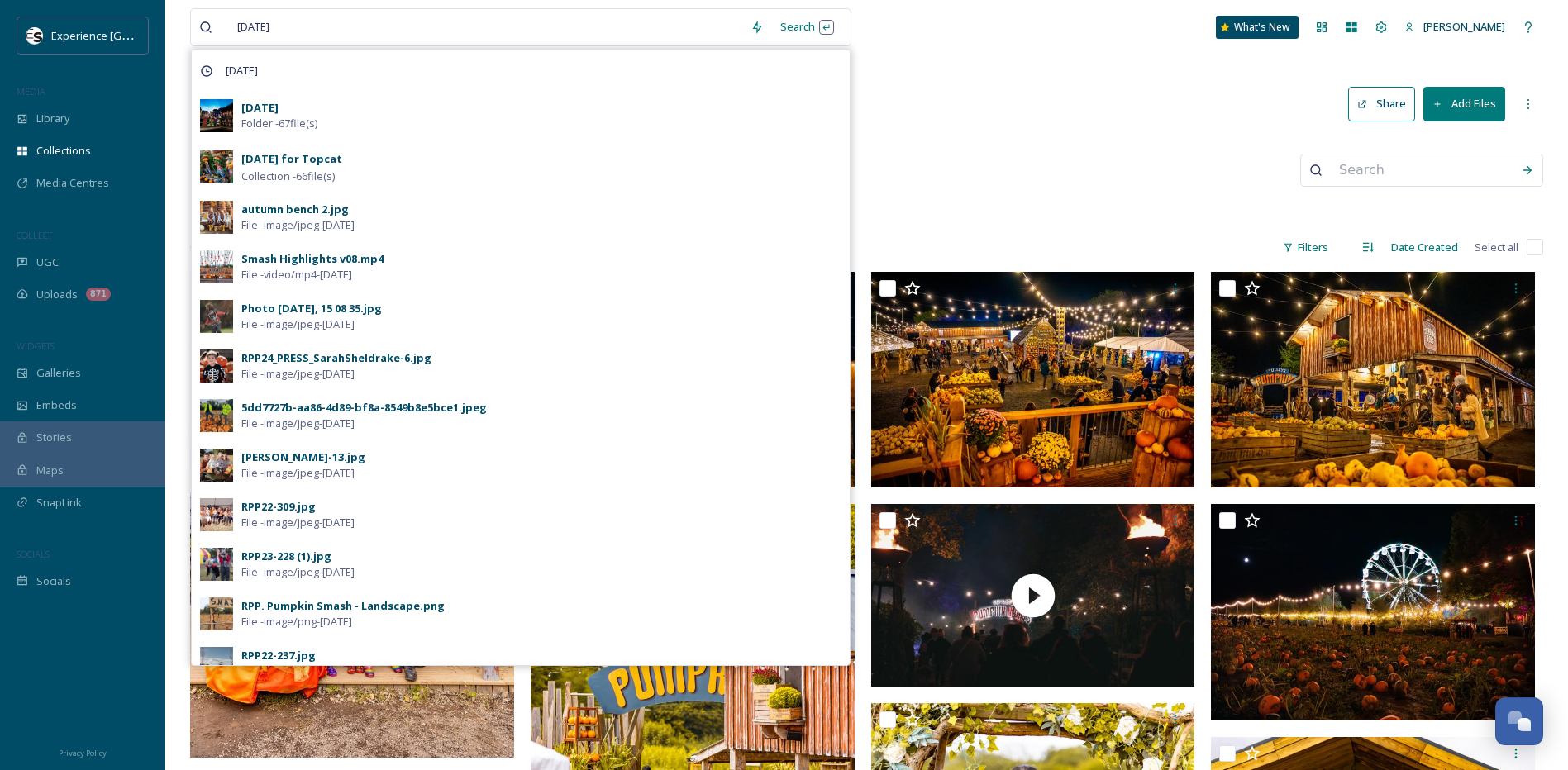
click at [567, 112] on div "[DATE] Folder - 67 file(s)" at bounding box center [541, 116] width 600 height 31
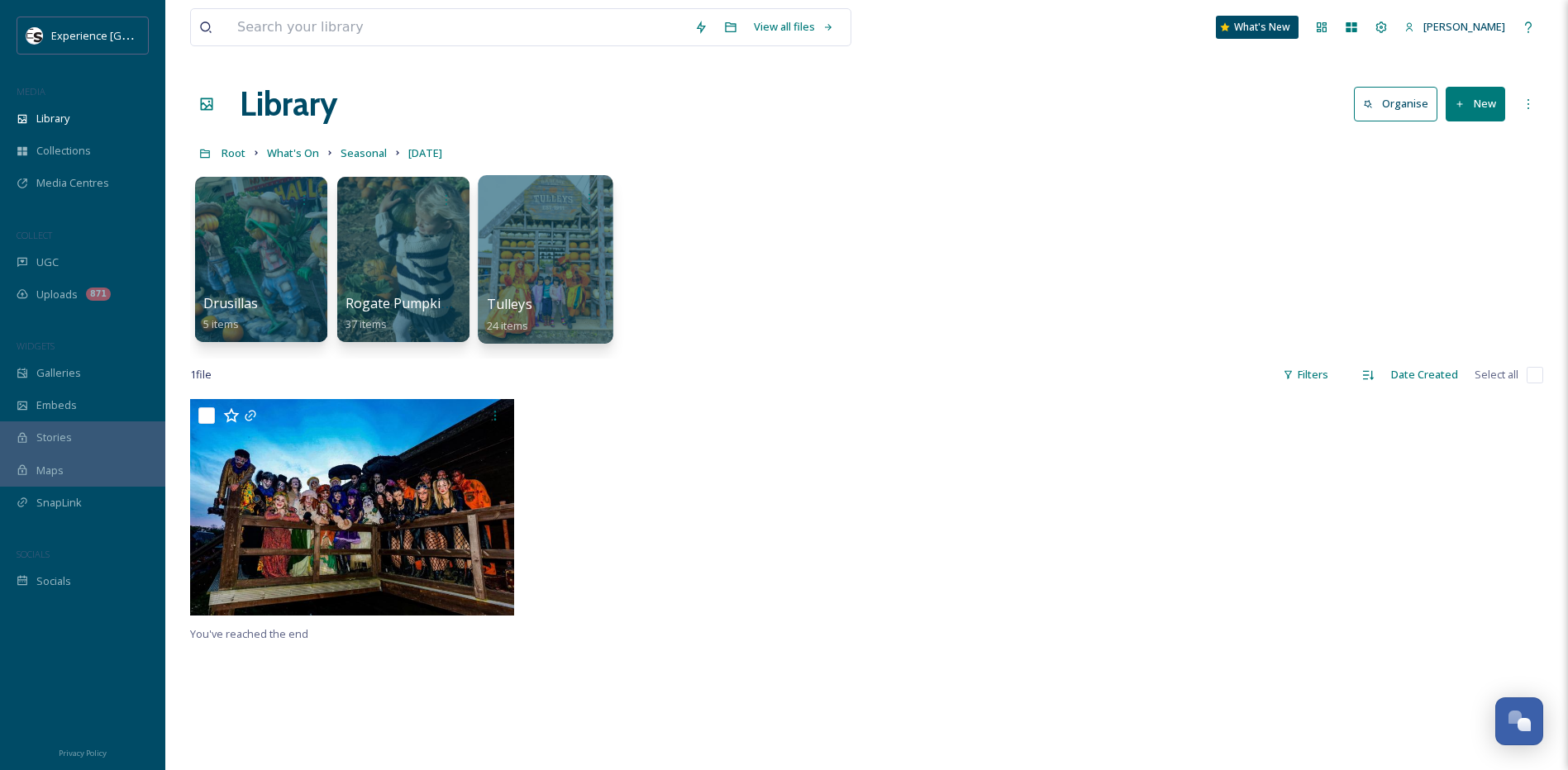
click at [552, 249] on div at bounding box center [545, 259] width 135 height 168
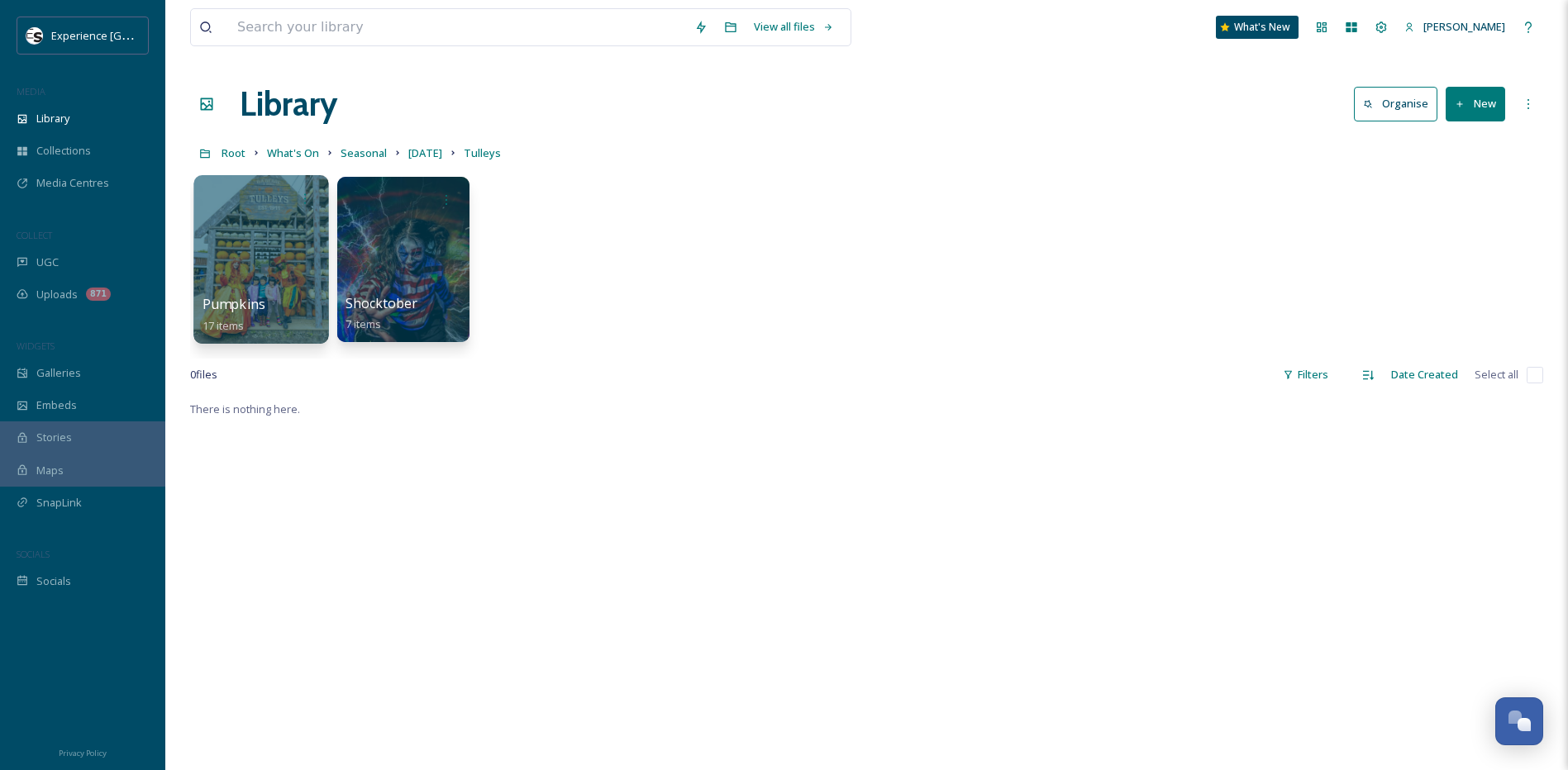
click at [274, 262] on div at bounding box center [261, 259] width 135 height 168
